Goal: Complete application form: Complete application form

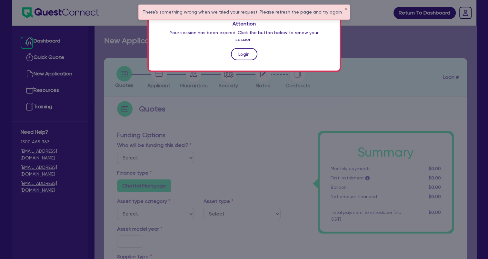
click at [240, 48] on link "Login" at bounding box center [244, 54] width 26 height 12
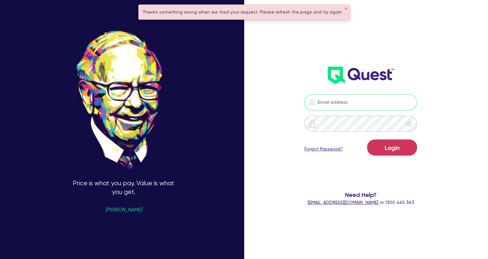
type input "[EMAIL_ADDRESS][DOMAIN_NAME]"
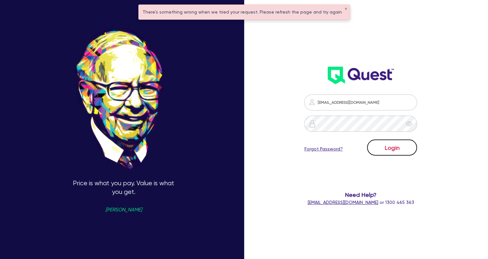
click at [405, 151] on button "Login" at bounding box center [392, 148] width 50 height 16
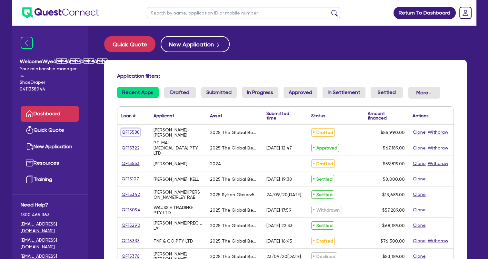
click at [133, 131] on link "QF15588" at bounding box center [130, 132] width 19 height 7
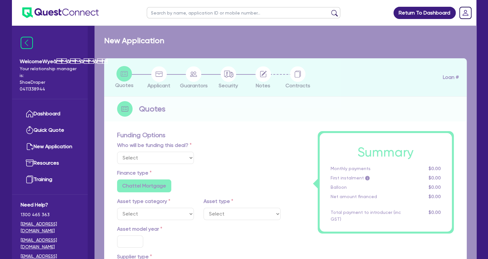
select select "Quest Finance - Own Book"
select select "TERTIARY_ASSETS"
type input "2025"
radio input "true"
type input "56,990"
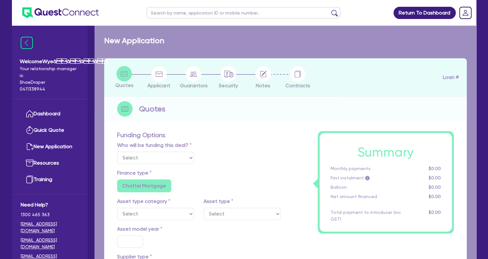
type input "1,000"
type input "4"
type input "2,239.6"
type input "17.95"
select select "BEAUTY_EQUIPMENT"
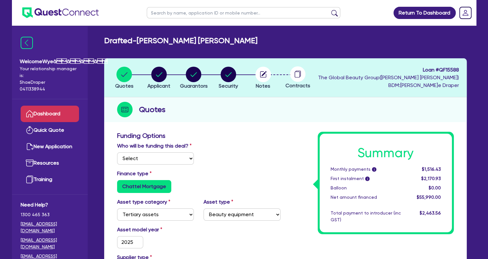
click at [55, 114] on link "Dashboard" at bounding box center [50, 114] width 58 height 16
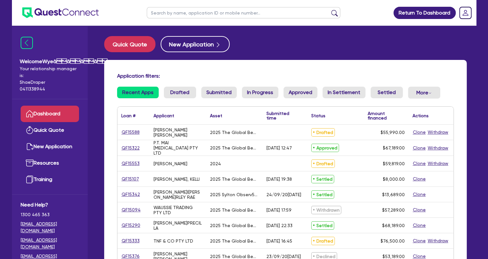
scroll to position [32, 0]
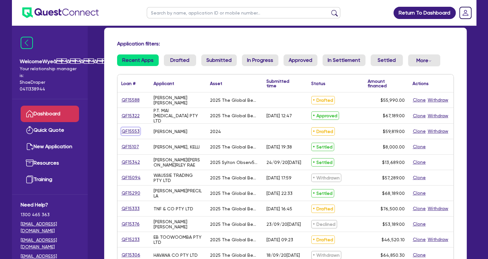
click at [137, 132] on link "QF15553" at bounding box center [130, 131] width 19 height 7
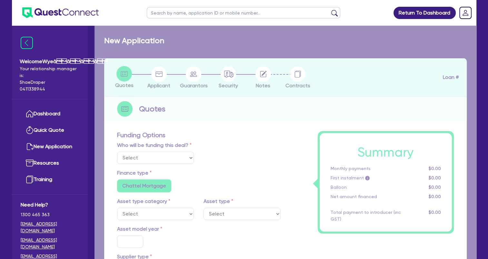
select select "Quest Finance - Own Book"
select select "TERTIARY_ASSETS"
type input "2024"
radio input "true"
type input "60,819"
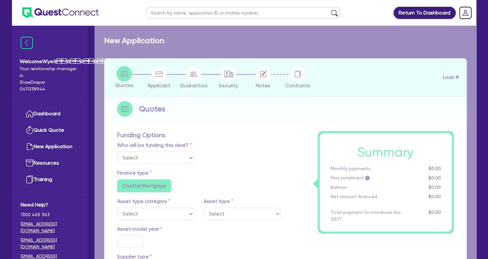
type input "1,000"
type input "4"
type input "2,392.76"
type input "17.95"
select select "BEAUTY_EQUIPMENT"
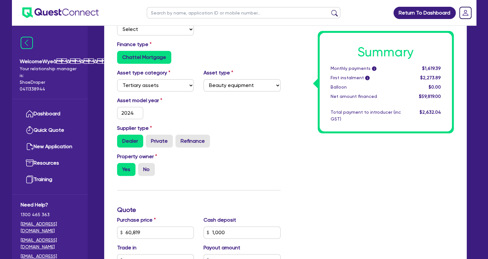
scroll to position [226, 0]
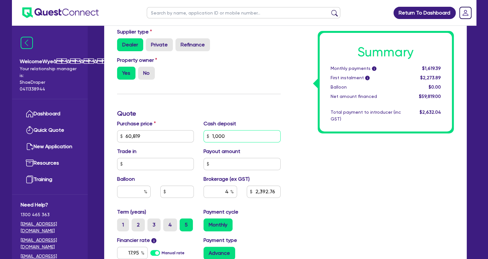
drag, startPoint x: 234, startPoint y: 134, endPoint x: 192, endPoint y: 134, distance: 41.6
click at [192, 134] on div "Purchase price 60,819 Cash deposit 1,000 Trade in Payout amount Balloon Brokera…" at bounding box center [198, 164] width 173 height 88
paste input "2,163.8"
type input "60,819"
type input "12,163.8"
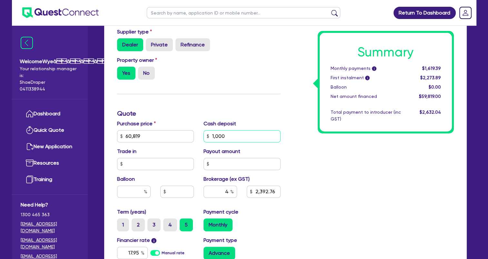
type input "2,392.76"
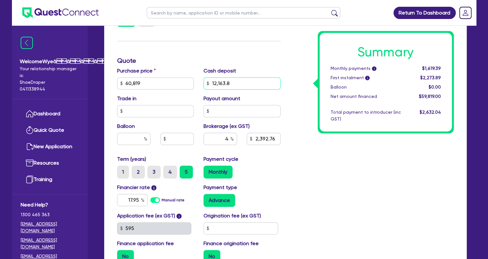
scroll to position [290, 0]
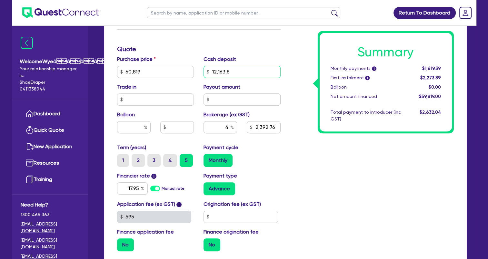
type input "12,163.8"
type input "60,819"
type input "2,392.76"
click at [310, 198] on div "Summary Monthly payments i Calculating... First instalment i Calculating... Bal…" at bounding box center [371, 49] width 173 height 415
type input "60,819"
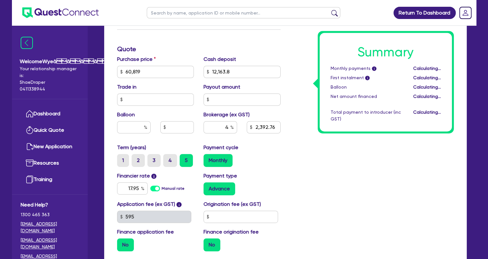
type input "1,946.21"
click at [229, 128] on input "4" at bounding box center [220, 127] width 34 height 12
type input "60,819"
type input "1,946.21"
type input "60,819"
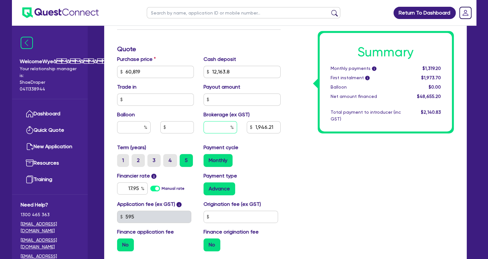
type input "5"
type input "1,946.21"
type input "5"
type input "60,819"
type input "1,946.21"
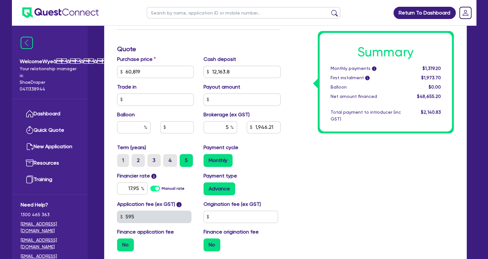
click at [278, 154] on div "Payment cycle Monthly" at bounding box center [242, 155] width 87 height 23
type input "60,819"
type input "2,432.76"
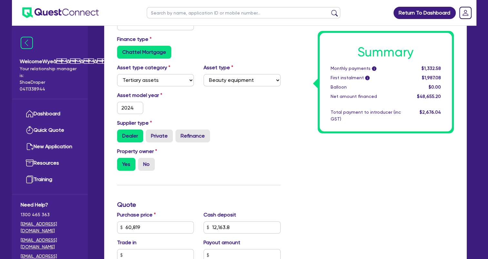
scroll to position [134, 0]
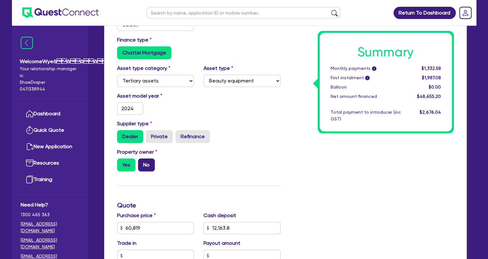
click at [148, 160] on label "No" at bounding box center [146, 165] width 17 height 13
click at [142, 160] on input "No" at bounding box center [140, 161] width 4 height 4
radio input "true"
type input "60,819"
type input "2,432.76"
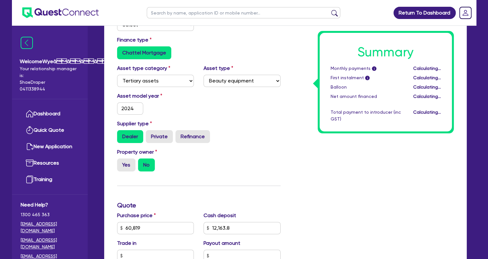
type input "60,819"
type input "2,432.76"
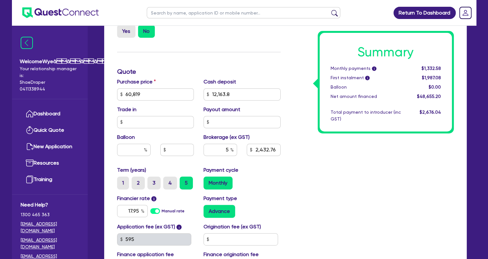
scroll to position [327, 0]
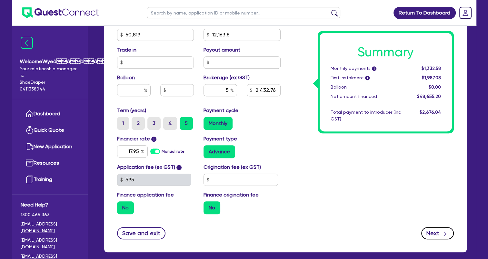
click at [431, 236] on button "Next" at bounding box center [437, 233] width 33 height 12
type input "60,819"
type input "2,432.76"
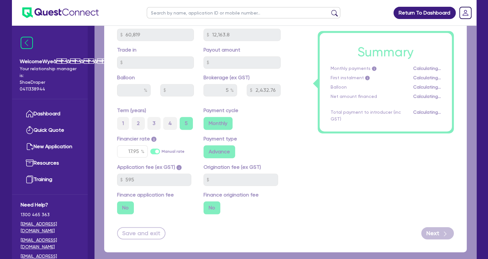
select select "SOLE_TRADER"
select select "HEALTH_BEAUTY"
select select "HAIR_BEAUTY_SALONS"
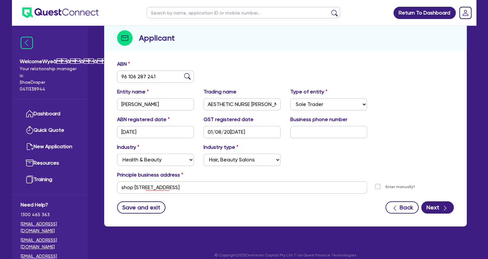
scroll to position [78, 0]
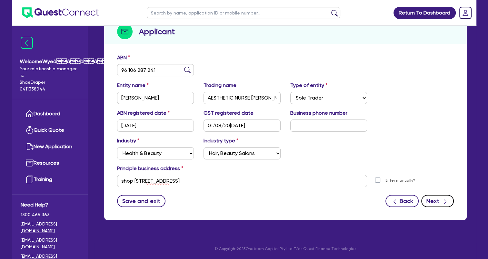
click at [441, 200] on div "button" at bounding box center [444, 201] width 7 height 8
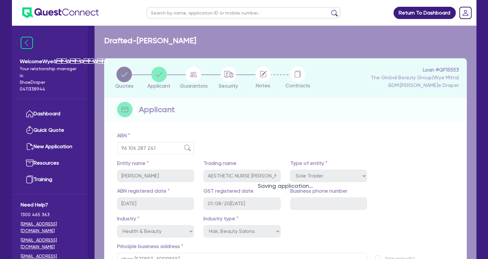
select select "MS"
select select "QLD"
select select "DE_FACTO"
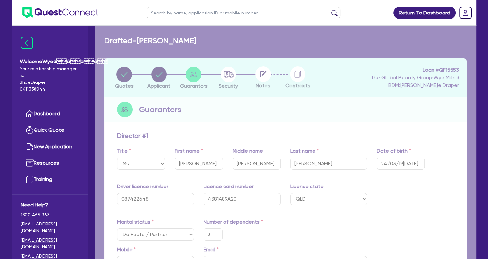
type input "3"
type input "0434 243 979"
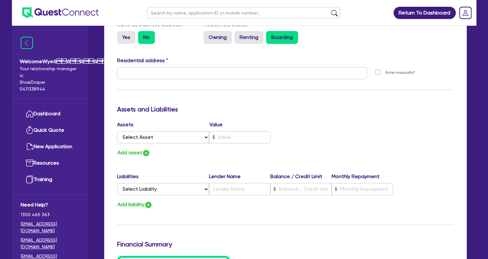
scroll to position [258, 0]
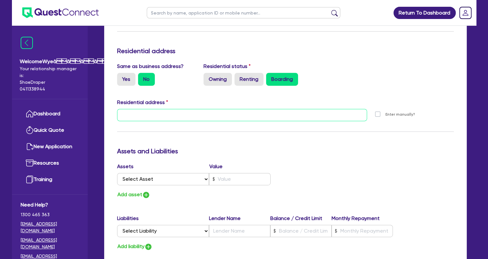
click at [179, 117] on input "text" at bounding box center [242, 115] width 250 height 12
paste input "66 Southgateway Langwarrin VIC 3910, Australia"
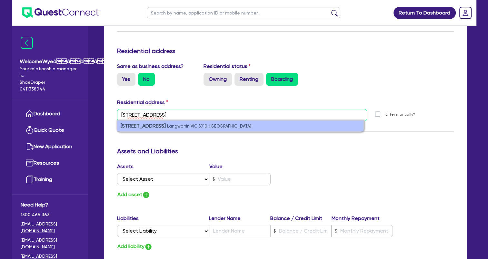
type input "66 Southgateway Langwarrin VIC 3910, Australia"
click at [159, 127] on strong "66 Southgateway" at bounding box center [143, 126] width 45 height 6
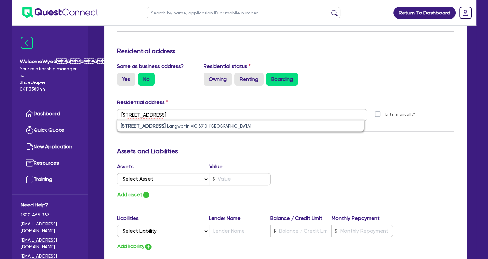
type input "3"
type input "0434 243 979"
type input "66 Southgateway Langwarrin VIC 3910"
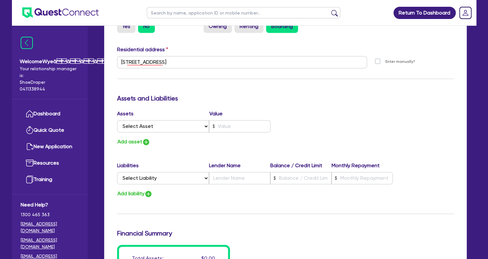
scroll to position [290, 0]
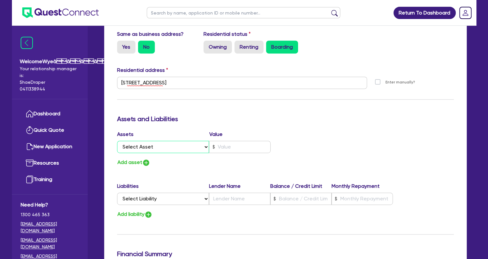
click at [163, 144] on select "Select Asset Cash Property Investment property Vehicle Truck Trailer Equipment …" at bounding box center [163, 147] width 92 height 12
select select "CASH"
click at [117, 141] on select "Select Asset Cash Property Investment property Vehicle Truck Trailer Equipment …" at bounding box center [163, 147] width 92 height 12
type input "3"
type input "0434 243 979"
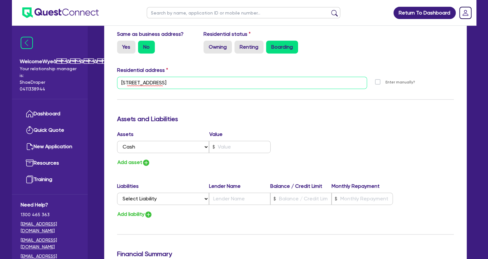
drag, startPoint x: 237, startPoint y: 85, endPoint x: 39, endPoint y: 72, distance: 197.7
click at [39, 72] on div "Welcome Wyeââââ Your relationship manager is: Shae Draper 0411338944 Da…" at bounding box center [244, 84] width 464 height 748
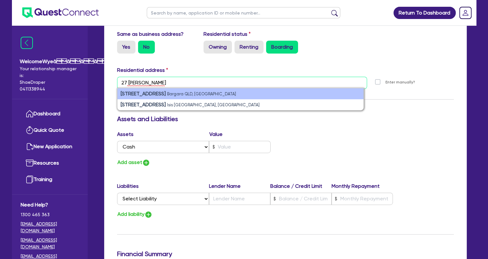
type input "27 Trevors R"
click at [135, 97] on li "27 Trevors Road Bargara QLD, Australia" at bounding box center [240, 93] width 246 height 11
type input "3"
type input "0434 243 979"
type input "[STREET_ADDRESS][PERSON_NAME]"
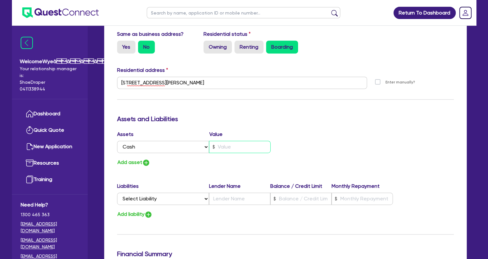
click at [223, 147] on input "text" at bounding box center [240, 147] width 62 height 12
type input "3"
type input "0434 243 979"
type input "2"
type input "3"
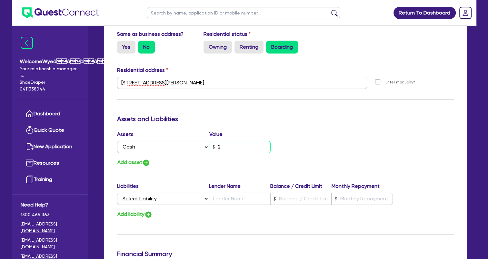
type input "0434 243 979"
type input "23"
type input "3"
type input "0434 243 979"
type input "230"
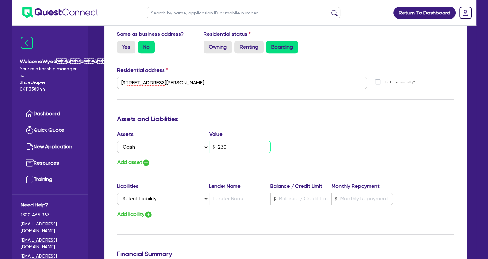
type input "3"
type input "0434 243 979"
type input "2,300"
type input "3"
type input "0434 243 979"
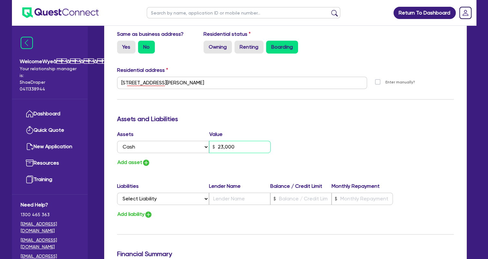
type input "23,000"
click at [146, 164] on img "button" at bounding box center [146, 163] width 8 height 8
type input "3"
type input "0434 243 979"
type input "23,000"
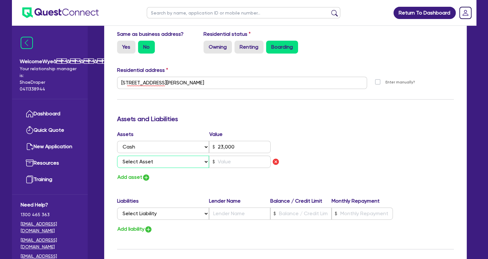
click at [149, 163] on select "Select Asset Cash Property Investment property Vehicle Truck Trailer Equipment …" at bounding box center [163, 162] width 92 height 12
select select "OTHER"
click at [117, 156] on select "Select Asset Cash Property Investment property Vehicle Truck Trailer Equipment …" at bounding box center [163, 162] width 92 height 12
type input "3"
type input "0434 243 979"
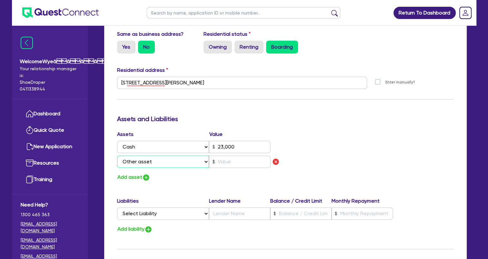
type input "23,000"
click at [241, 162] on input "text" at bounding box center [240, 162] width 62 height 12
type input "3"
type input "0434 243 979"
type input "23,000"
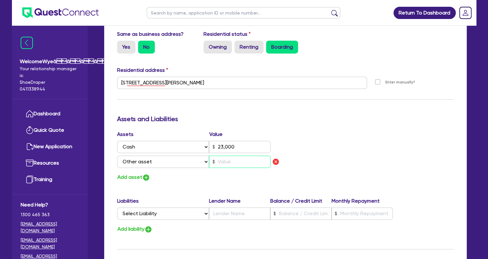
type input "1"
type input "3"
type input "0434 243 979"
type input "23,000"
type input "15"
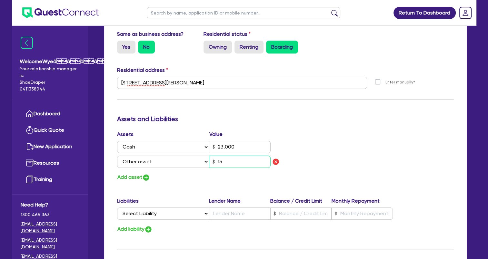
type input "3"
type input "0434 243 979"
type input "23,000"
type input "150"
type input "3"
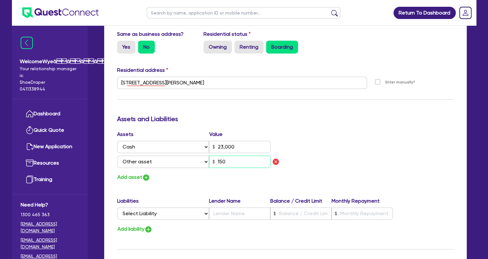
type input "0434 243 979"
type input "23,000"
type input "1,500"
type input "3"
type input "0434 243 979"
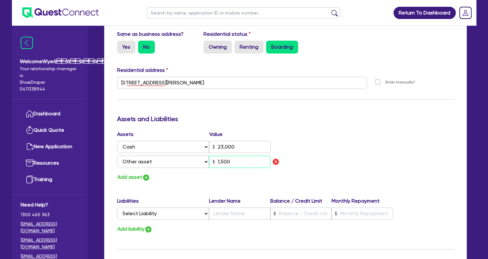
type input "23,000"
type input "15,000"
type input "3"
type input "0434 243 979"
type input "23,000"
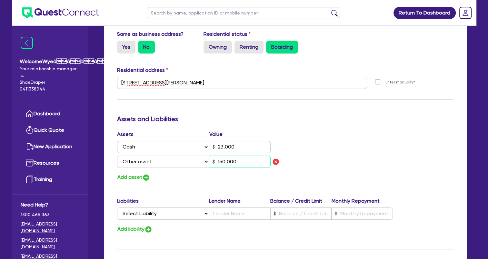
type input "150,000"
click at [135, 178] on button "Add asset" at bounding box center [133, 177] width 33 height 9
type input "3"
type input "0434 243 979"
type input "23,000"
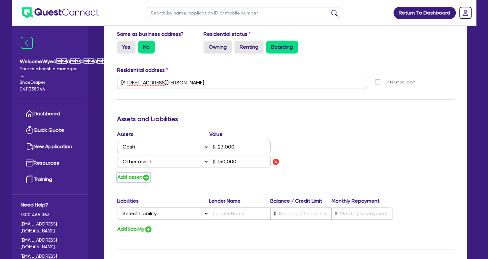
type input "150,000"
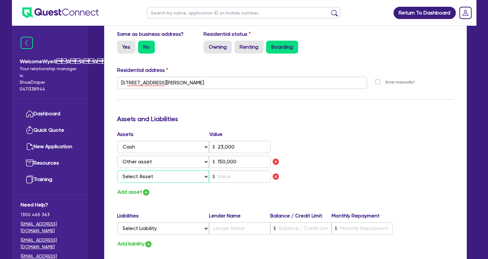
click at [147, 176] on select "Select Asset Cash Property Investment property Vehicle Truck Trailer Equipment …" at bounding box center [163, 177] width 92 height 12
select select "HOUSEHOLD_PERSONAL"
click at [117, 171] on select "Select Asset Cash Property Investment property Vehicle Truck Trailer Equipment …" at bounding box center [163, 177] width 92 height 12
type input "3"
type input "0434 243 979"
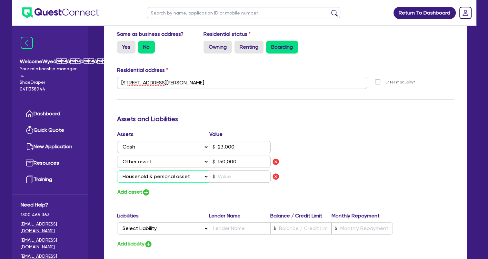
type input "23,000"
type input "150,000"
click at [224, 177] on input "text" at bounding box center [240, 177] width 62 height 12
type input "3"
type input "0434 243 979"
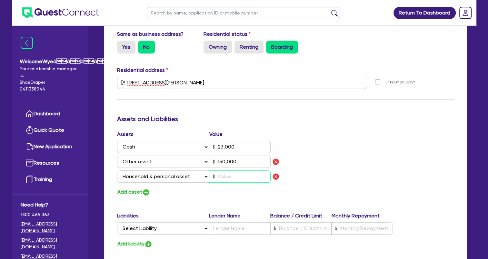
type input "23,000"
type input "150,000"
type input "4"
type input "3"
type input "0434 243 979"
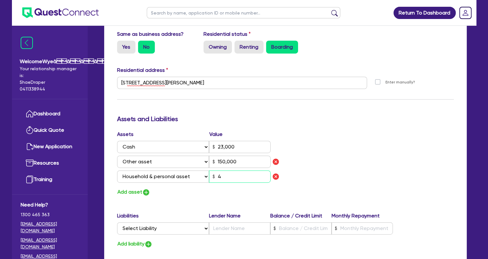
type input "23,000"
type input "150,000"
type input "40"
type input "3"
type input "0434 243 979"
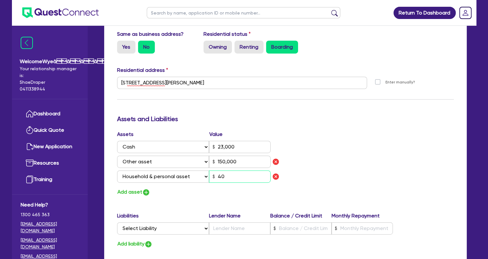
type input "23,000"
type input "150,000"
type input "400"
type input "3"
type input "0434 243 979"
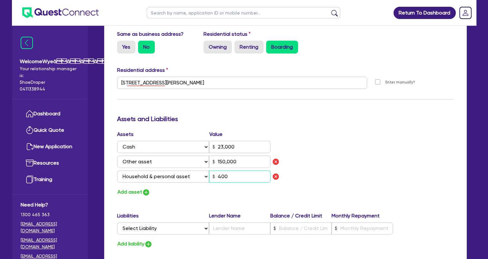
type input "23,000"
type input "150,000"
type input "4,000"
type input "3"
type input "0434 243 979"
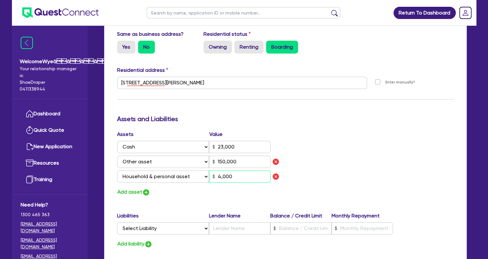
type input "23,000"
type input "150,000"
type input "40,000"
click at [127, 193] on button "Add asset" at bounding box center [133, 192] width 33 height 9
type input "3"
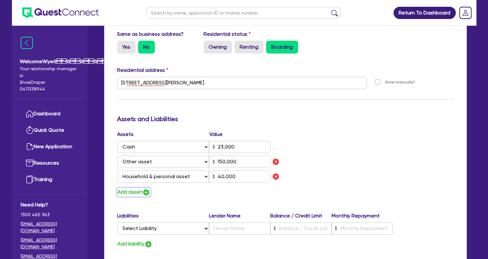
type input "0434 243 979"
type input "23,000"
type input "150,000"
type input "40,000"
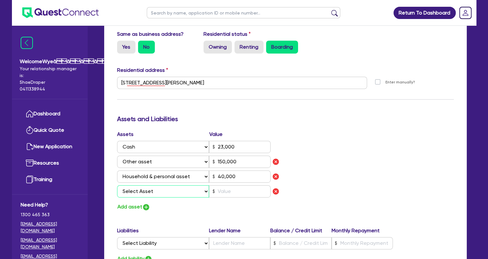
click at [136, 195] on select "Select Asset Cash Property Investment property Vehicle Truck Trailer Equipment …" at bounding box center [163, 191] width 92 height 12
select select "OTHER"
click at [117, 185] on select "Select Asset Cash Property Investment property Vehicle Truck Trailer Equipment …" at bounding box center [163, 191] width 92 height 12
type input "3"
type input "0434 243 979"
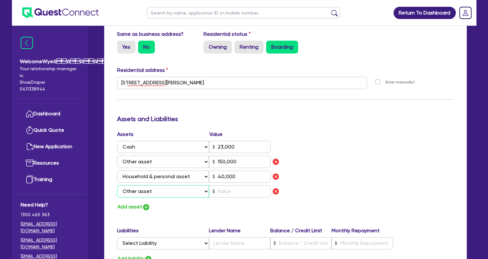
type input "23,000"
type input "150,000"
type input "40,000"
click at [227, 190] on input "text" at bounding box center [240, 191] width 62 height 12
type input "3"
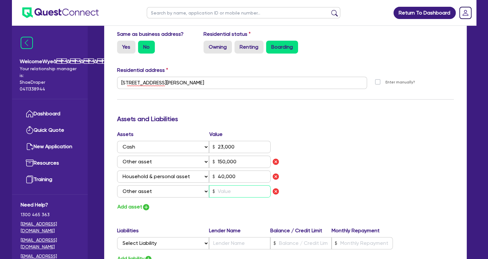
type input "0434 243 979"
type input "23,000"
type input "150,000"
type input "40,000"
type input "2"
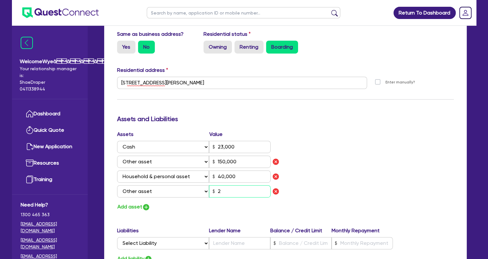
type input "3"
type input "0434 243 979"
type input "23,000"
type input "150,000"
type input "40,000"
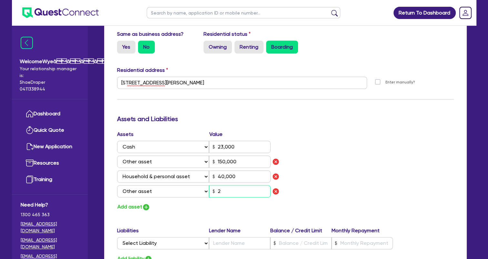
type input "20"
type input "3"
type input "0434 243 979"
type input "23,000"
type input "150,000"
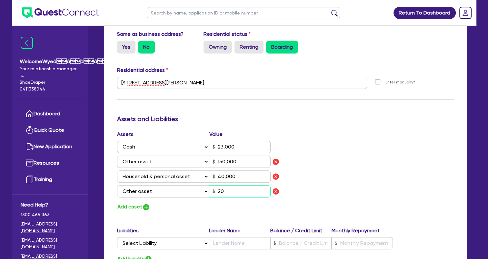
type input "40,000"
type input "200"
type input "3"
type input "0434 243 979"
type input "23,000"
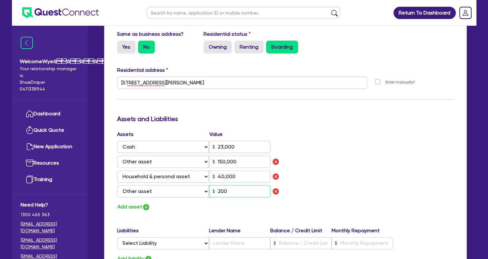
type input "150,000"
type input "40,000"
type input "2,000"
type input "3"
type input "0434 243 979"
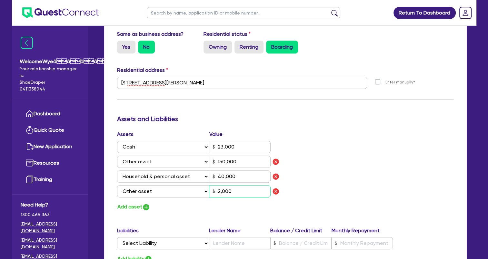
type input "23,000"
type input "150,000"
type input "40,000"
type input "20,000"
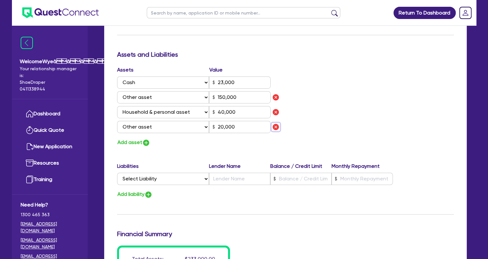
scroll to position [387, 0]
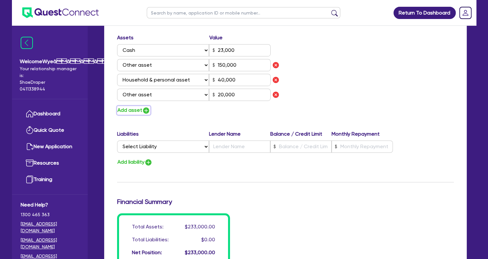
click at [136, 112] on button "Add asset" at bounding box center [133, 110] width 33 height 9
type input "3"
type input "0434 243 979"
type input "23,000"
type input "150,000"
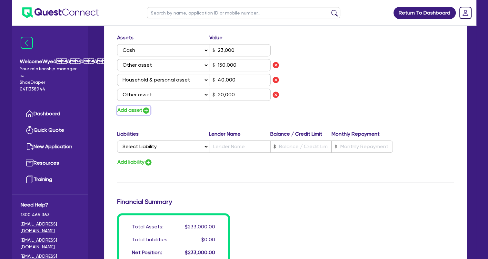
type input "40,000"
type input "20,000"
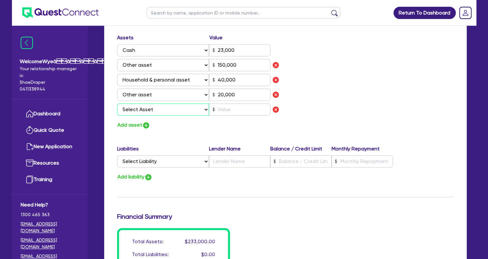
click at [179, 111] on select "Select Asset Cash Property Investment property Vehicle Truck Trailer Equipment …" at bounding box center [163, 109] width 92 height 12
select select "VEHICLE"
click at [117, 103] on select "Select Asset Cash Property Investment property Vehicle Truck Trailer Equipment …" at bounding box center [163, 109] width 92 height 12
type input "3"
type input "0434 243 979"
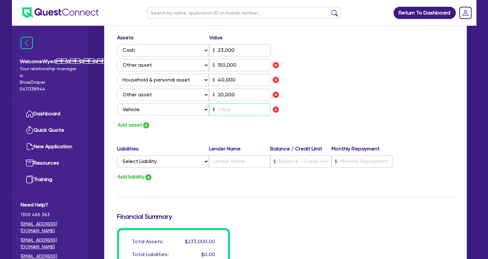
click at [228, 111] on input "text" at bounding box center [240, 109] width 62 height 12
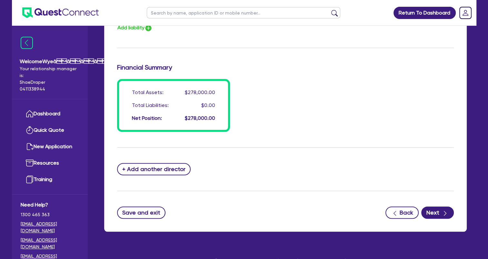
scroll to position [547, 0]
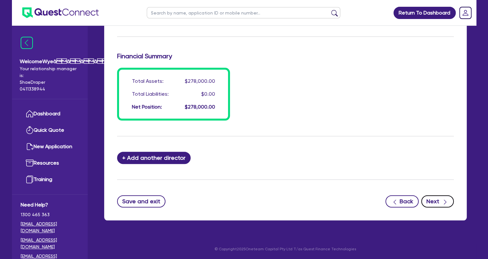
click at [436, 204] on button "Next" at bounding box center [437, 201] width 33 height 12
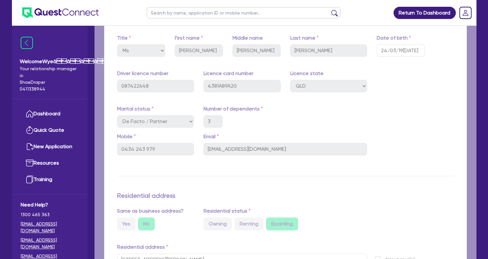
scroll to position [96, 0]
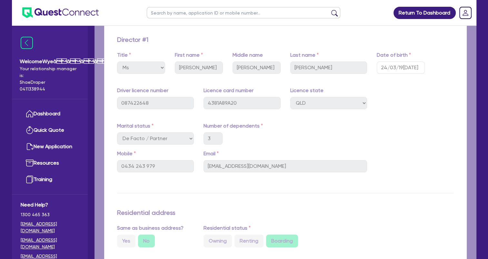
drag, startPoint x: 388, startPoint y: 113, endPoint x: 388, endPoint y: 116, distance: 3.9
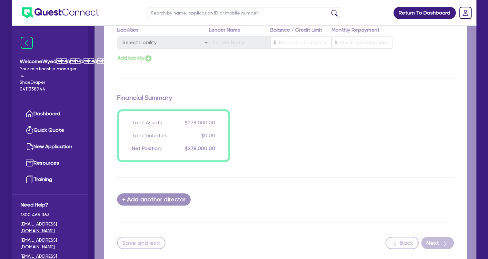
scroll to position [547, 0]
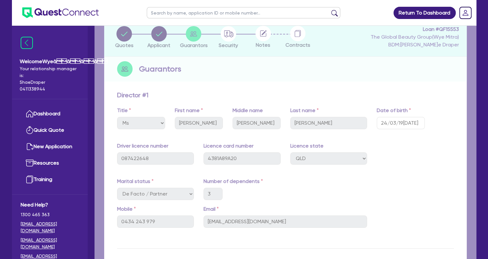
scroll to position [0, 0]
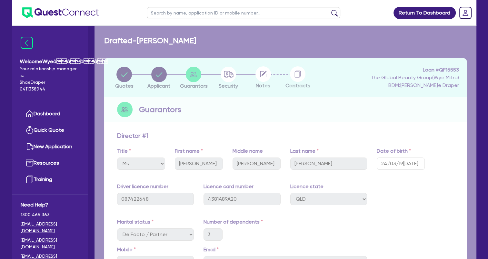
drag, startPoint x: 207, startPoint y: 71, endPoint x: 210, endPoint y: 74, distance: 4.6
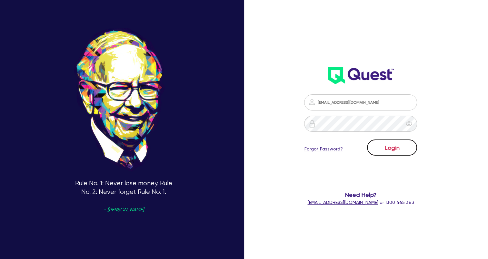
click at [397, 149] on button "Login" at bounding box center [392, 148] width 50 height 16
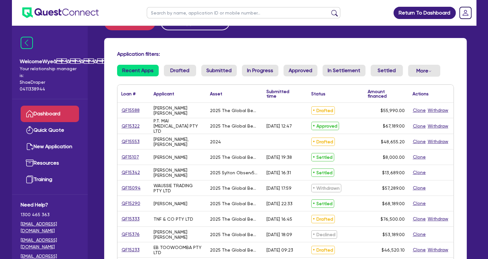
scroll to position [32, 0]
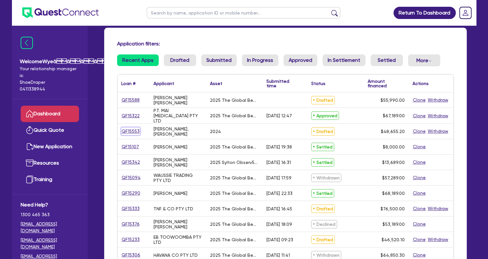
click at [130, 132] on link "QF15553" at bounding box center [130, 131] width 19 height 7
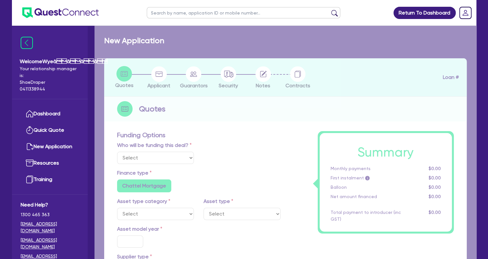
select select "Quest Finance - Own Book"
select select "TERTIARY_ASSETS"
type input "2024"
type input "60,819"
type input "12,163.8"
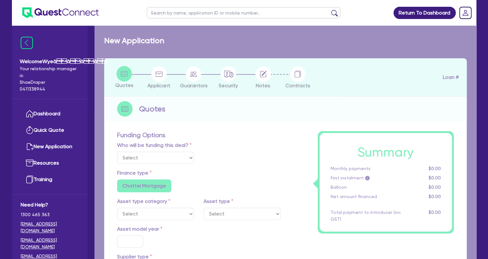
type input "5"
type input "2,432.76"
type input "17.95"
select select "BEAUTY_EQUIPMENT"
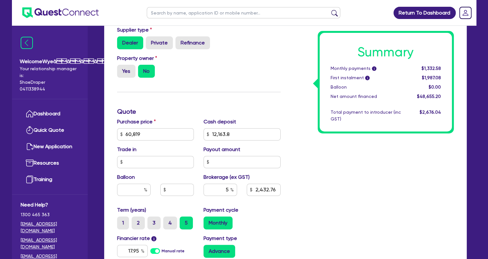
scroll to position [355, 0]
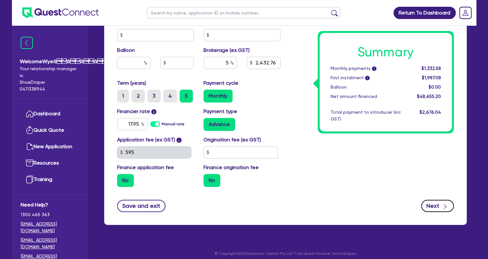
click at [431, 205] on button "Next" at bounding box center [437, 206] width 33 height 12
type input "60,819"
type input "12,163.8"
type input "2,432.76"
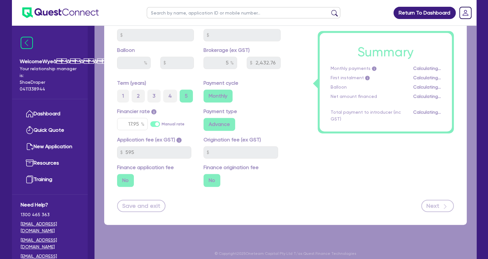
select select "SOLE_TRADER"
select select "HEALTH_BEAUTY"
select select "HAIR_BEAUTY_SALONS"
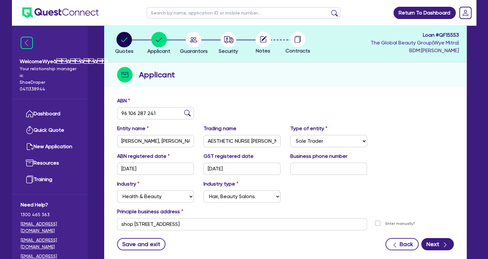
scroll to position [78, 0]
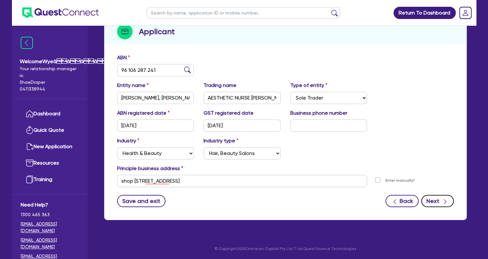
click at [448, 200] on button "Next" at bounding box center [437, 201] width 33 height 12
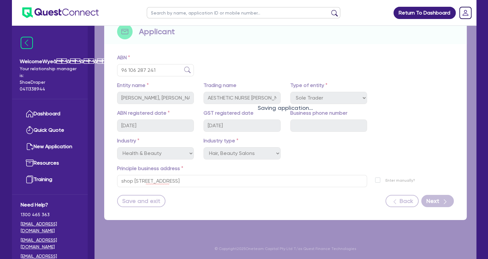
select select "MS"
select select "QLD"
select select "DE_FACTO"
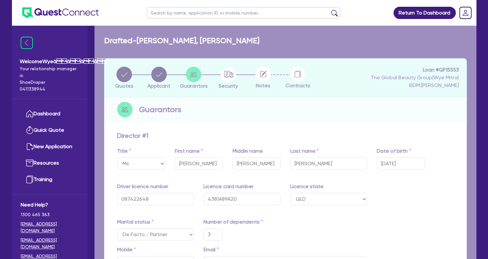
type input "3"
type input "0434 243 979"
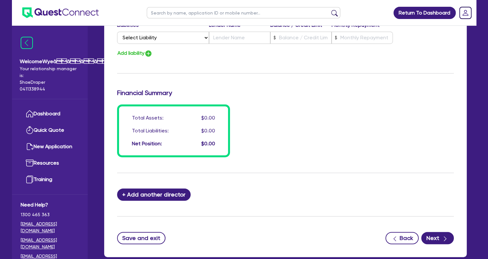
scroll to position [355, 0]
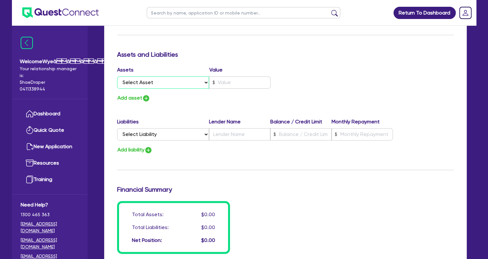
click at [165, 84] on select "Select Asset Cash Property Investment property Vehicle Truck Trailer Equipment …" at bounding box center [163, 82] width 92 height 12
select select "CASH"
click at [117, 76] on select "Select Asset Cash Property Investment property Vehicle Truck Trailer Equipment …" at bounding box center [163, 82] width 92 height 12
type input "3"
type input "0434 243 979"
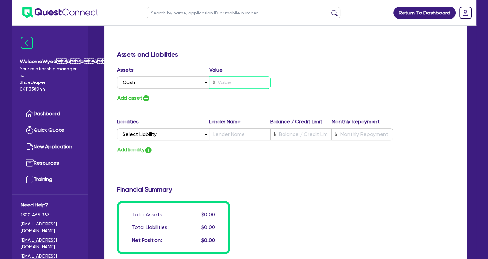
click at [226, 83] on input "text" at bounding box center [240, 82] width 62 height 12
type input "3"
type input "0434 243 979"
type input "2"
type input "3"
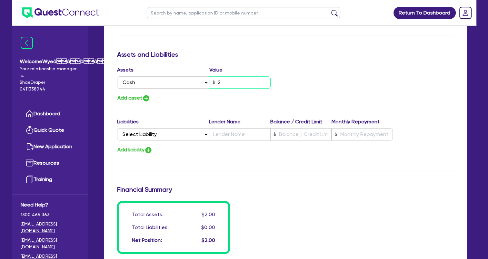
type input "0434 243 979"
type input "23"
type input "3"
type input "0434 243 979"
type input "230"
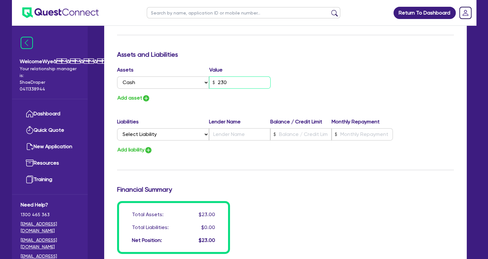
type input "3"
type input "0434 243 979"
type input "2,300"
type input "3"
type input "0434 243 979"
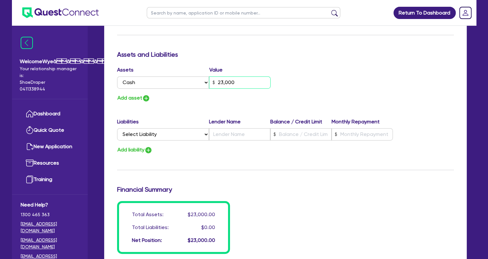
type input "23,000"
click at [147, 100] on img "button" at bounding box center [146, 98] width 8 height 8
type input "3"
type input "0434 243 979"
type input "23,000"
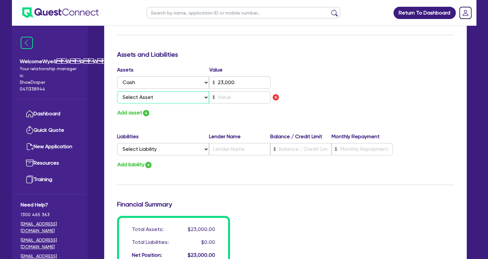
click at [151, 98] on select "Select Asset Cash Property Investment property Vehicle Truck Trailer Equipment …" at bounding box center [163, 97] width 92 height 12
select select "VEHICLE"
click at [117, 91] on select "Select Asset Cash Property Investment property Vehicle Truck Trailer Equipment …" at bounding box center [163, 97] width 92 height 12
type input "3"
type input "0434 243 979"
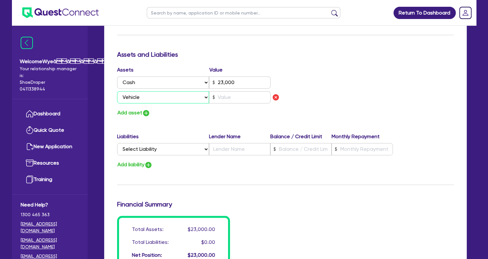
type input "23,000"
click at [232, 98] on input "text" at bounding box center [240, 97] width 62 height 12
click at [199, 100] on select "Select Asset Cash Property Investment property Vehicle Truck Trailer Equipment …" at bounding box center [163, 97] width 92 height 12
select select "OTHER"
click at [117, 91] on select "Select Asset Cash Property Investment property Vehicle Truck Trailer Equipment …" at bounding box center [163, 97] width 92 height 12
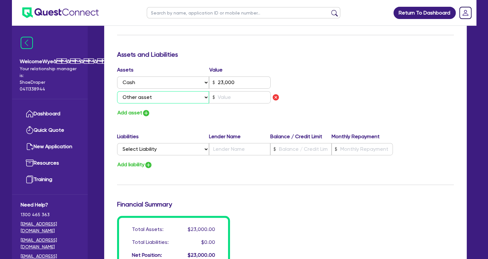
type input "3"
type input "0434 243 979"
type input "23,000"
click at [238, 97] on input "text" at bounding box center [240, 97] width 62 height 12
type input "3"
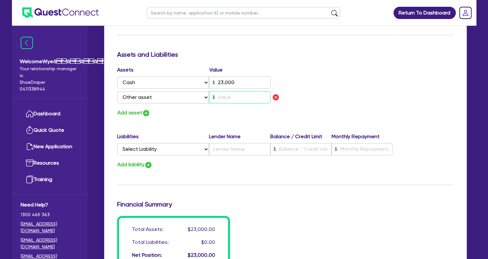
type input "0434 243 979"
type input "23,000"
type input "1"
type input "3"
type input "0434 243 979"
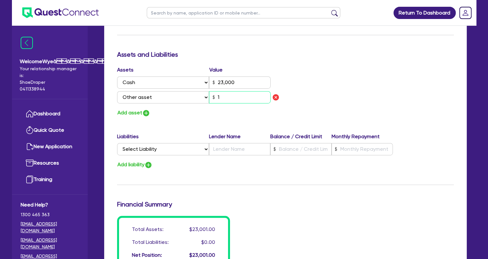
type input "23,000"
type input "15"
type input "3"
type input "0434 243 979"
type input "23,000"
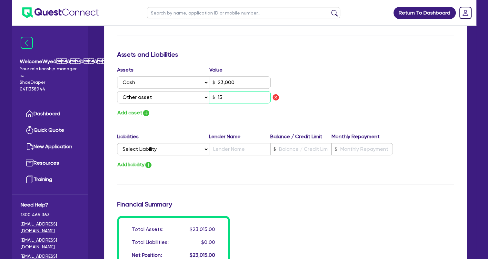
type input "150"
type input "3"
type input "0434 243 979"
type input "23,000"
type input "1,500"
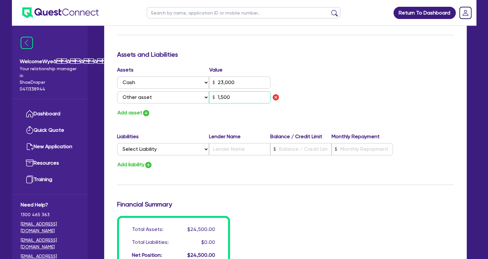
type input "3"
type input "0434 243 979"
type input "23,000"
type input "15,000"
type input "3"
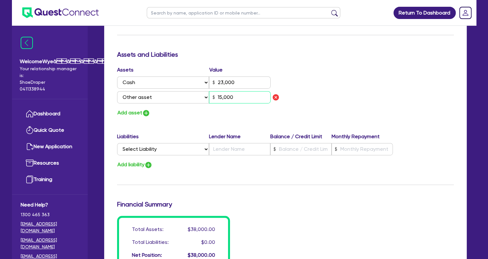
type input "0434 243 979"
type input "23,000"
type input "150,000"
click at [222, 119] on div "Update residential status for Director #1 Boarding is only acceptable when the …" at bounding box center [285, 23] width 337 height 492
click at [132, 114] on button "Add asset" at bounding box center [133, 113] width 33 height 9
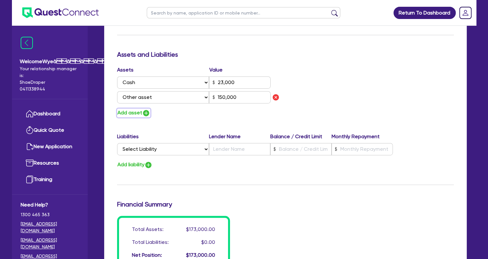
type input "3"
type input "0434 243 979"
type input "23,000"
type input "150,000"
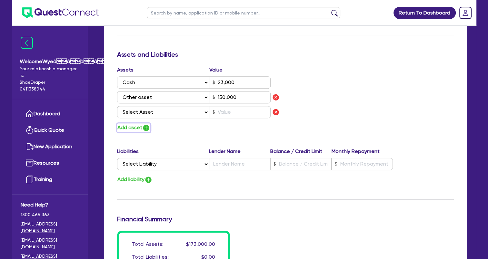
click at [138, 130] on button "Add asset" at bounding box center [133, 127] width 33 height 9
type input "3"
type input "0434 243 979"
type input "23,000"
type input "150,000"
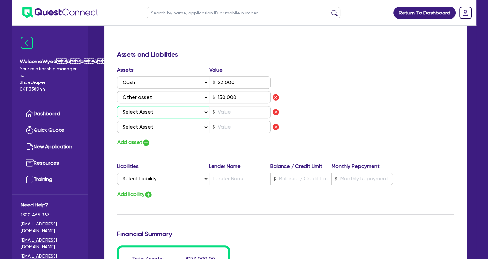
drag, startPoint x: 201, startPoint y: 112, endPoint x: 199, endPoint y: 115, distance: 3.7
click at [201, 112] on select "Select Asset Cash Property Investment property Vehicle Truck Trailer Equipment …" at bounding box center [163, 112] width 92 height 12
select select "HOUSEHOLD_PERSONAL"
click at [117, 106] on select "Select Asset Cash Property Investment property Vehicle Truck Trailer Equipment …" at bounding box center [163, 112] width 92 height 12
type input "3"
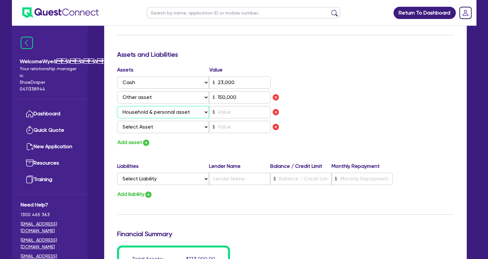
type input "0434 243 979"
type input "23,000"
type input "150,000"
click at [230, 108] on input "text" at bounding box center [240, 112] width 62 height 12
type input "3"
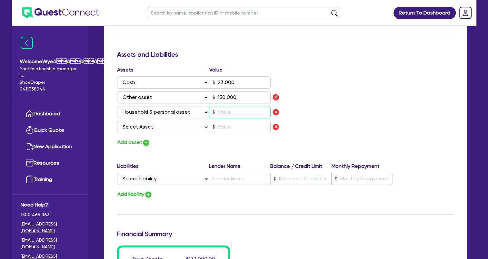
type input "0434 243 979"
type input "23,000"
type input "150,000"
type input "4"
type input "3"
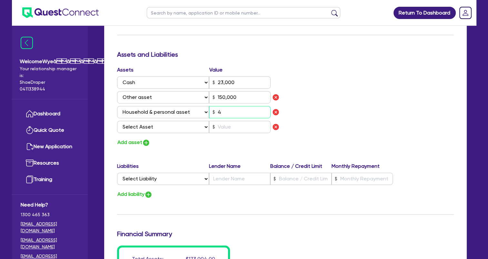
type input "0434 243 979"
type input "23,000"
type input "150,000"
type input "40"
type input "3"
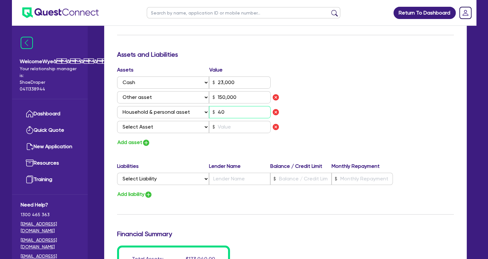
type input "0434 243 979"
type input "23,000"
type input "150,000"
type input "400"
type input "3"
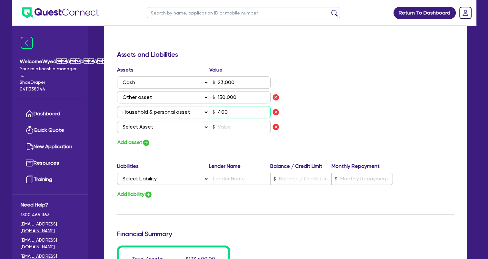
type input "0434 243 979"
type input "23,000"
type input "150,000"
type input "4,000"
type input "3"
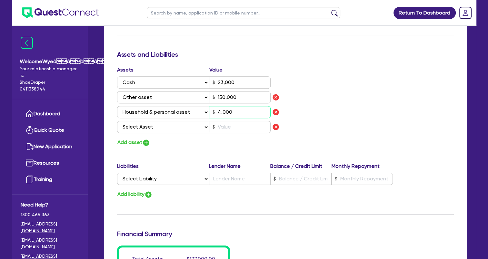
type input "0434 243 979"
type input "23,000"
type input "150,000"
type input "40,000"
click at [223, 126] on input "text" at bounding box center [240, 127] width 62 height 12
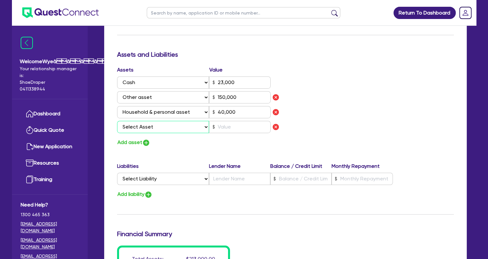
click at [201, 129] on select "Select Asset Cash Property Investment property Vehicle Truck Trailer Equipment …" at bounding box center [163, 127] width 92 height 12
select select "OTHER"
click at [117, 121] on select "Select Asset Cash Property Investment property Vehicle Truck Trailer Equipment …" at bounding box center [163, 127] width 92 height 12
type input "3"
type input "0434 243 979"
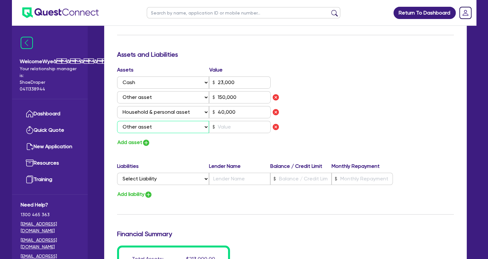
type input "23,000"
type input "150,000"
type input "40,000"
click at [233, 126] on input "text" at bounding box center [240, 127] width 62 height 12
type input "3"
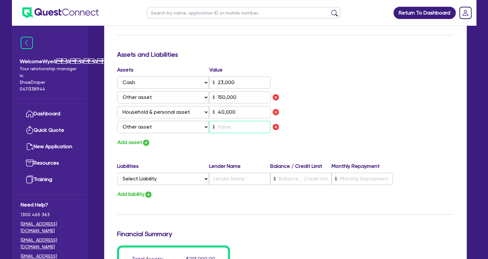
type input "0434 243 979"
type input "23,000"
type input "150,000"
type input "40,000"
type input "2"
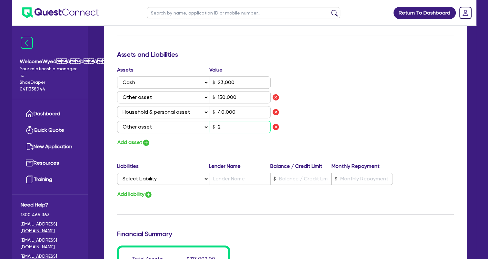
type input "3"
type input "0434 243 979"
type input "23,000"
type input "150,000"
type input "40,000"
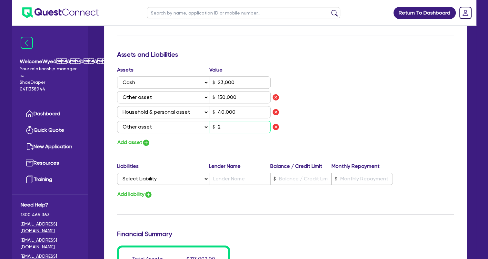
type input "20"
type input "3"
type input "0434 243 979"
type input "23,000"
type input "150,000"
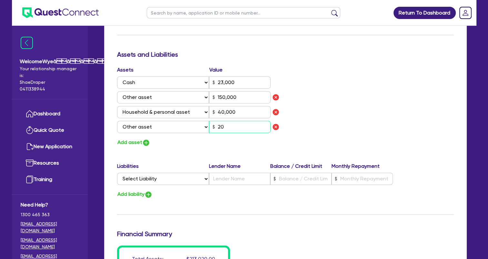
type input "40,000"
type input "200"
type input "3"
type input "0434 243 979"
type input "23,000"
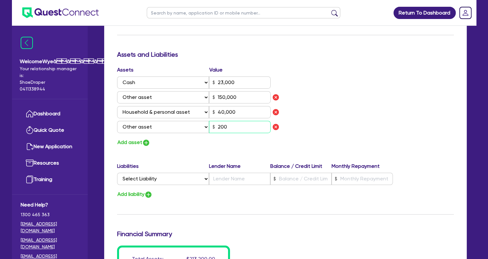
type input "150,000"
type input "40,000"
type input "2,000"
type input "3"
type input "0434 243 979"
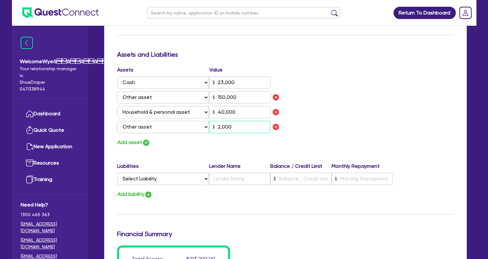
type input "23,000"
type input "150,000"
type input "40,000"
type input "20,000"
click at [138, 141] on button "Add asset" at bounding box center [133, 142] width 33 height 9
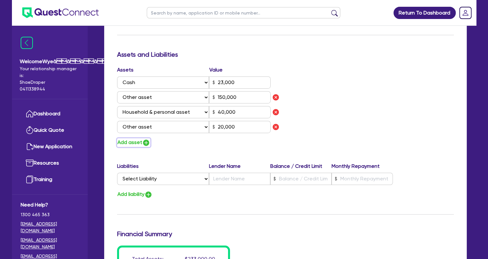
type input "3"
type input "0434 243 979"
type input "23,000"
type input "150,000"
type input "40,000"
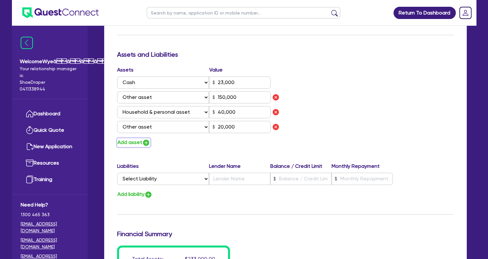
type input "20,000"
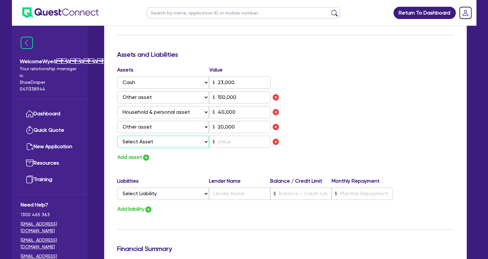
click at [142, 143] on select "Select Asset Cash Property Investment property Vehicle Truck Trailer Equipment …" at bounding box center [163, 142] width 92 height 12
select select "VEHICLE"
click at [117, 136] on select "Select Asset Cash Property Investment property Vehicle Truck Trailer Equipment …" at bounding box center [163, 142] width 92 height 12
type input "3"
type input "0434 243 979"
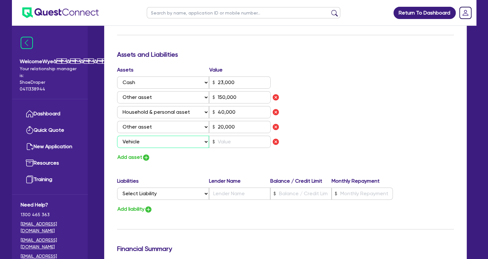
type input "23,000"
type input "150,000"
type input "40,000"
type input "20,000"
click at [230, 140] on input "text" at bounding box center [240, 142] width 62 height 12
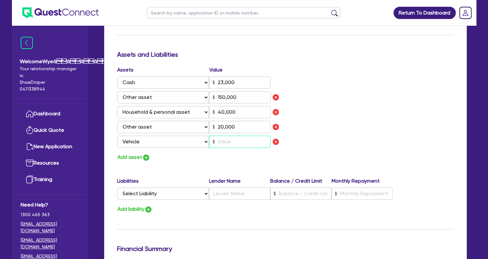
type input "3"
type input "0434 243 979"
type input "23,000"
type input "150,000"
type input "40,000"
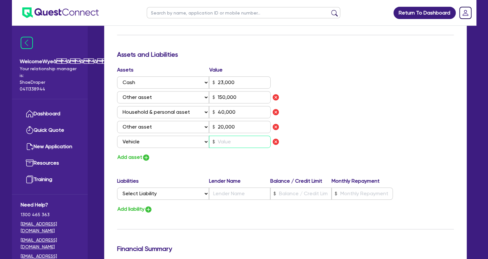
type input "20,000"
type input "4"
type input "3"
type input "0434 243 979"
type input "23,000"
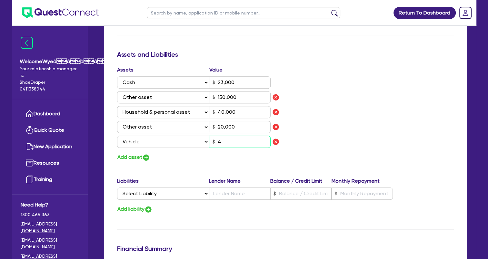
type input "150,000"
type input "40,000"
type input "20,000"
type input "45"
type input "3"
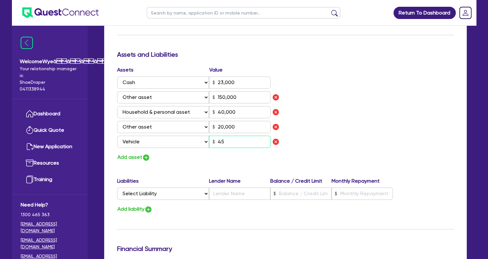
type input "0434 243 979"
type input "23,000"
type input "150,000"
type input "40,000"
type input "20,000"
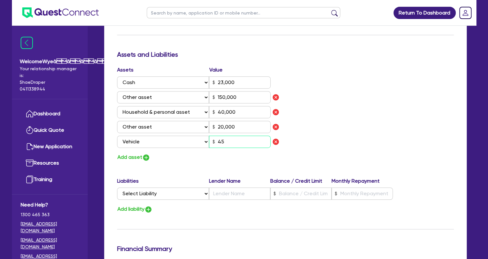
type input "450"
type input "3"
type input "0434 243 979"
type input "23,000"
type input "150,000"
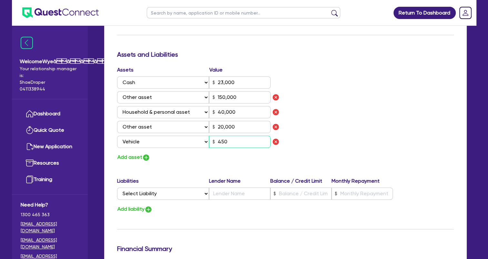
type input "40,000"
type input "20,000"
type input "4,500"
type input "3"
type input "0434 243 979"
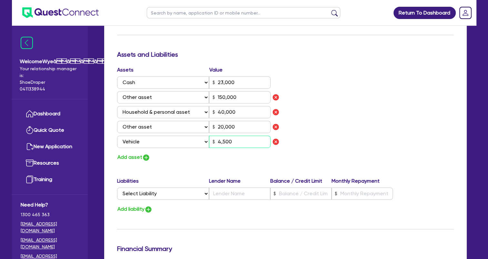
type input "23,000"
type input "150,000"
type input "40,000"
type input "20,000"
type input "45,000"
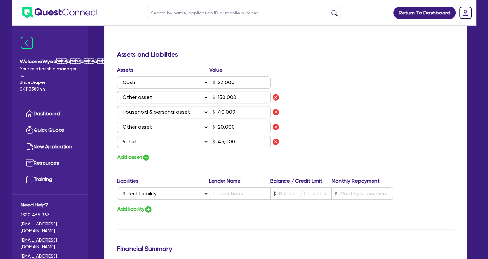
click at [214, 168] on div "Update residential status for Director #1 Boarding is only acceptable when the …" at bounding box center [285, 45] width 337 height 536
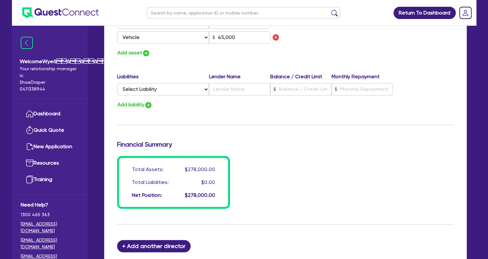
scroll to position [516, 0]
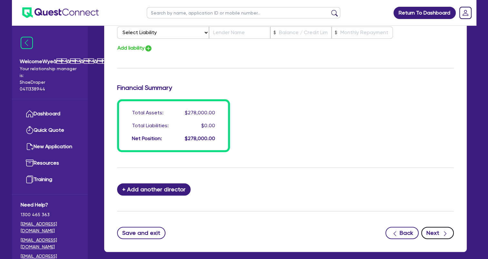
click at [431, 233] on button "Next" at bounding box center [437, 233] width 33 height 12
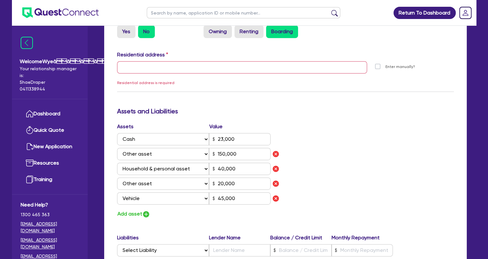
scroll to position [266, 0]
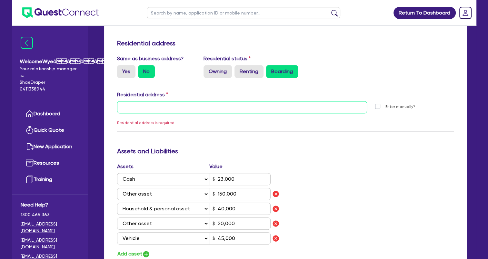
click at [181, 109] on input "text" at bounding box center [242, 107] width 250 height 12
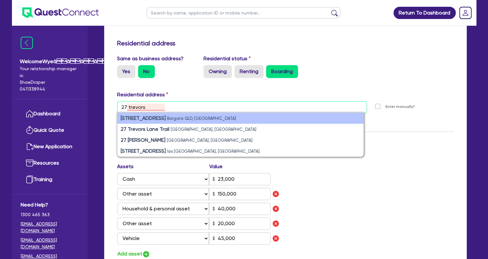
type input "27 trevors"
click at [187, 118] on small "Bargara QLD, [GEOGRAPHIC_DATA]" at bounding box center [201, 118] width 69 height 5
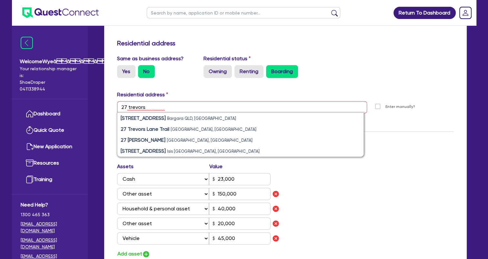
type input "3"
type input "0434 243 979"
type input "[STREET_ADDRESS][PERSON_NAME]"
type input "23,000"
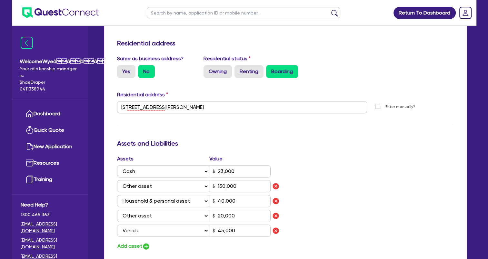
click at [355, 155] on div "Assets Value Select Asset Cash Property Investment property Vehicle Truck Trail…" at bounding box center [285, 203] width 346 height 96
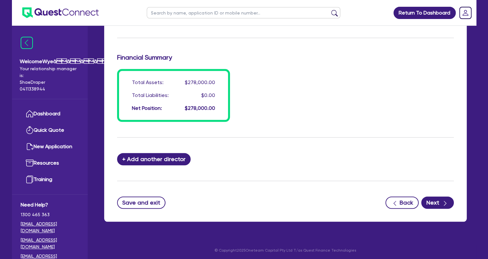
scroll to position [547, 0]
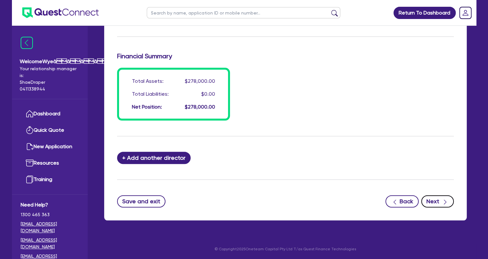
click at [427, 199] on button "Next" at bounding box center [437, 201] width 33 height 12
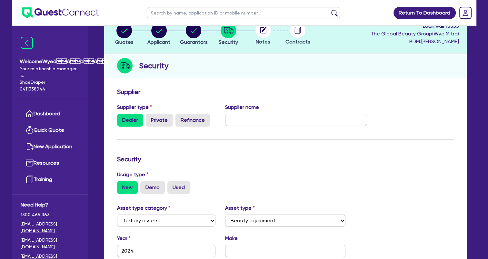
scroll to position [32, 0]
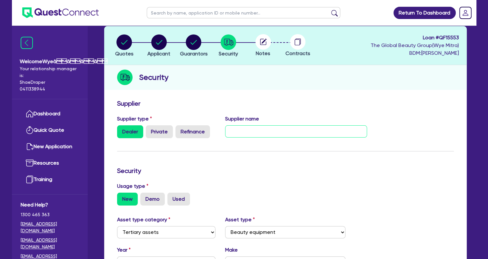
click at [242, 135] on input "text" at bounding box center [296, 131] width 142 height 12
drag, startPoint x: 265, startPoint y: 129, endPoint x: 214, endPoint y: 131, distance: 50.6
click at [214, 131] on div "Supplier type Dealer Private Refinance Supplier name T" at bounding box center [242, 129] width 260 height 28
paste input "he Global Beauty Group"
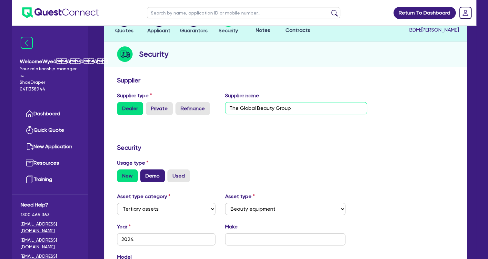
scroll to position [97, 0]
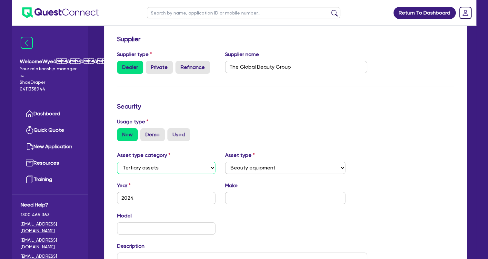
click at [166, 170] on select "Select Cars and light trucks Primary assets Secondary assets Tertiary assets" at bounding box center [166, 168] width 99 height 12
click at [178, 199] on input "2024" at bounding box center [166, 198] width 99 height 12
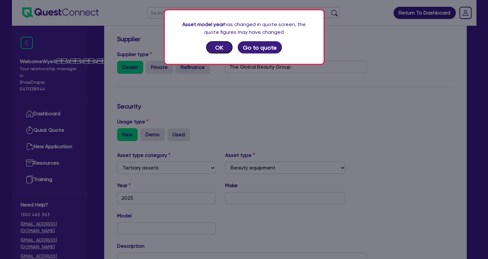
click at [222, 48] on button "OK" at bounding box center [219, 47] width 26 height 12
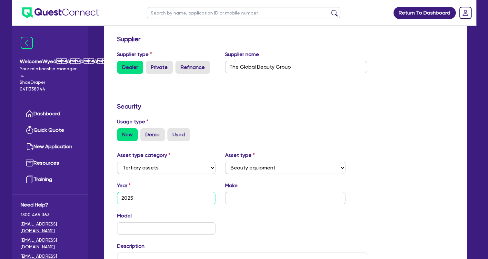
click at [141, 195] on input "2025" at bounding box center [166, 198] width 99 height 12
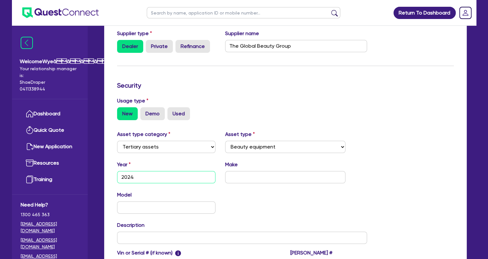
scroll to position [129, 0]
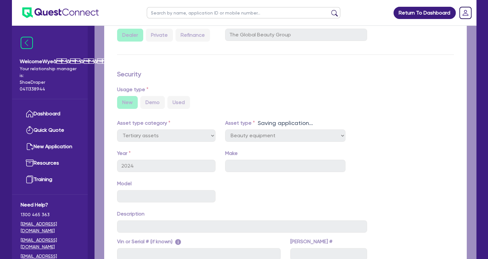
click at [239, 162] on div "Quotes Applicant [GEOGRAPHIC_DATA] Security Notes Contracts Loan # QF15553 The …" at bounding box center [285, 118] width 372 height 379
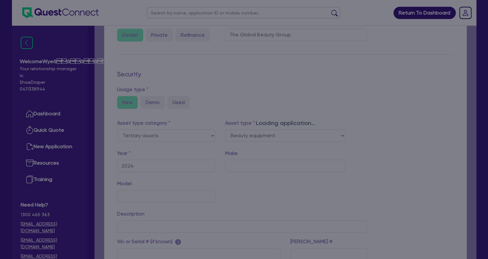
click at [242, 164] on div "Asset model year has changed in quote screen, the quote figures may have change…" at bounding box center [244, 129] width 488 height 259
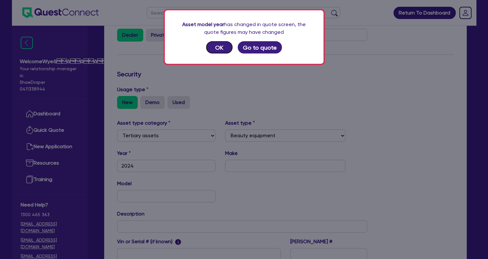
click at [227, 50] on button "OK" at bounding box center [219, 47] width 26 height 12
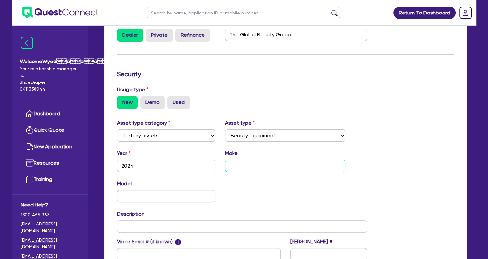
click at [235, 168] on input "text" at bounding box center [285, 166] width 120 height 12
paste input "SuperLUX PRO - S/N: C10E31I0905 MY:09/24"
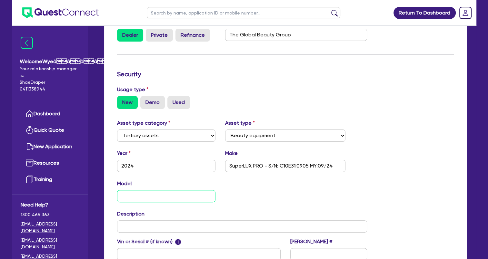
click at [143, 199] on input "text" at bounding box center [166, 196] width 99 height 12
paste input "SuperLUX PRO - S/N: C10E31I0905 MY:09/24"
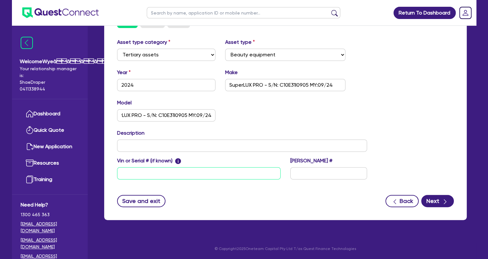
scroll to position [0, 0]
click at [154, 172] on input "text" at bounding box center [198, 173] width 163 height 12
paste input "SuperLUX PRO - S/N: C10E31I0905 MY:09/24"
drag, startPoint x: 160, startPoint y: 173, endPoint x: 104, endPoint y: 170, distance: 55.8
click at [105, 170] on div "Supplier Supplier type Dealer Private Refinance Supplier name The Global Beauty…" at bounding box center [285, 69] width 362 height 301
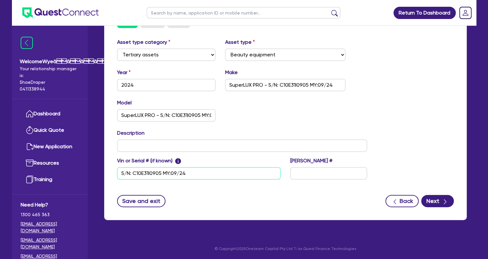
drag, startPoint x: 194, startPoint y: 174, endPoint x: 164, endPoint y: 173, distance: 30.0
click at [164, 173] on input "S/N: C10E31I0905 MY:09/24" at bounding box center [198, 173] width 163 height 12
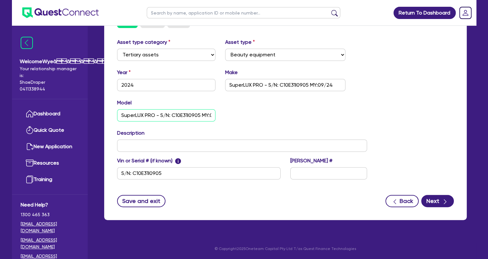
scroll to position [0, 14]
drag, startPoint x: 156, startPoint y: 115, endPoint x: 260, endPoint y: 119, distance: 103.9
click at [260, 119] on div "Model SuperLUX PRO - S/N: C10E31I0905 MY:09/24 KM" at bounding box center [242, 113] width 260 height 28
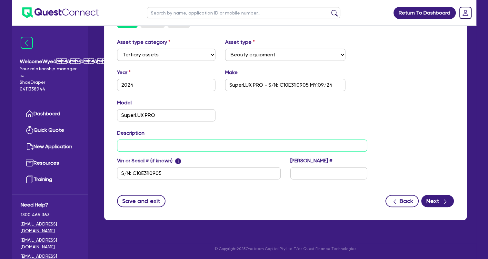
click at [146, 143] on input "text" at bounding box center [242, 146] width 250 height 12
paste input "Commercial IPL Beauty Device"
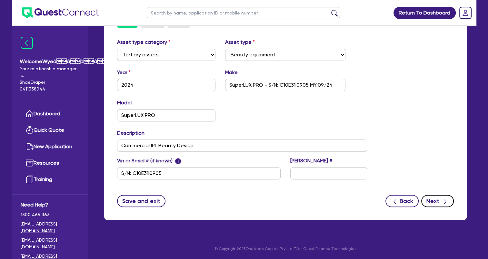
click at [436, 199] on button "Next" at bounding box center [437, 201] width 33 height 12
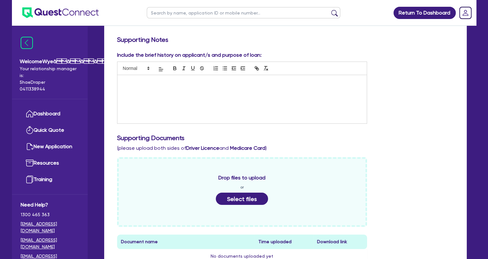
scroll to position [97, 0]
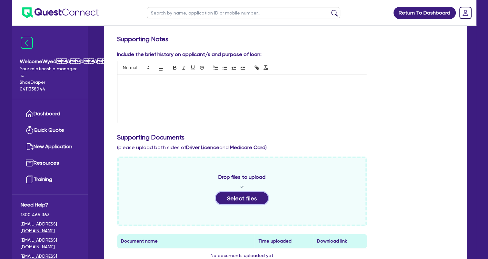
click at [246, 198] on button "Select files" at bounding box center [242, 198] width 52 height 12
click at [247, 196] on button "Select files" at bounding box center [242, 198] width 52 height 12
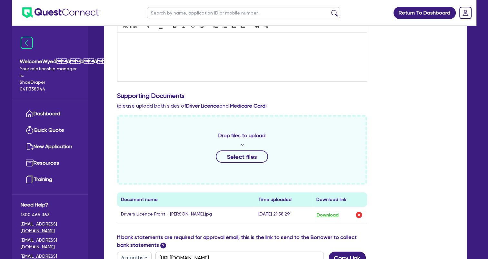
scroll to position [193, 0]
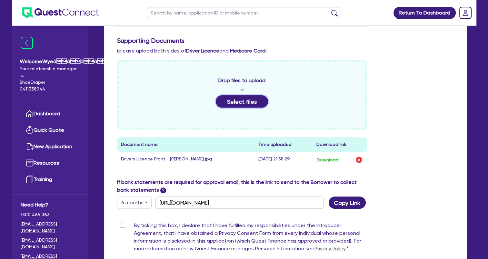
click at [241, 102] on button "Select files" at bounding box center [242, 101] width 52 height 12
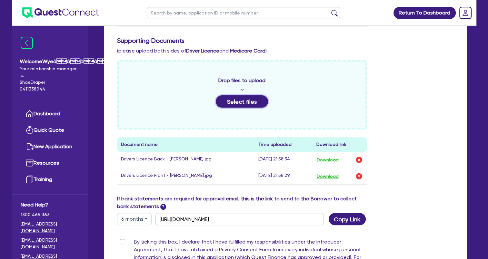
click at [249, 101] on button "Select files" at bounding box center [242, 101] width 52 height 12
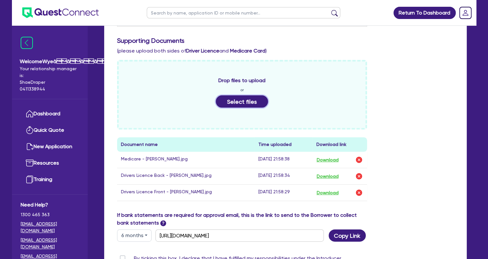
click at [236, 103] on button "Select files" at bounding box center [242, 101] width 52 height 12
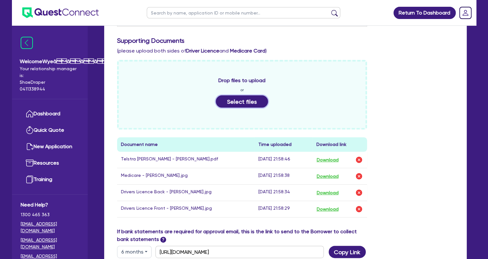
click at [234, 102] on button "Select files" at bounding box center [242, 101] width 52 height 12
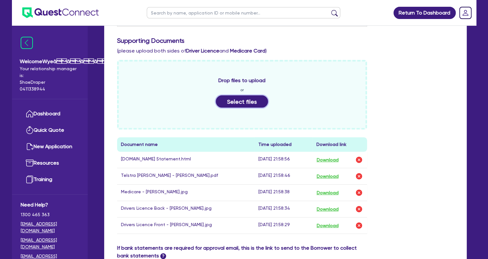
click at [244, 101] on button "Select files" at bounding box center [242, 101] width 52 height 12
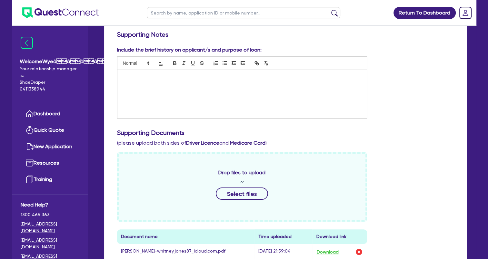
scroll to position [64, 0]
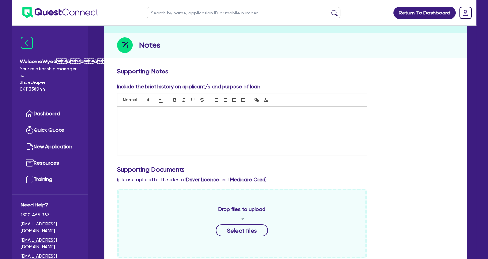
click at [242, 131] on div at bounding box center [242, 131] width 250 height 48
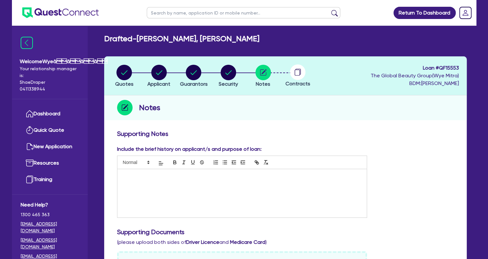
scroll to position [0, 0]
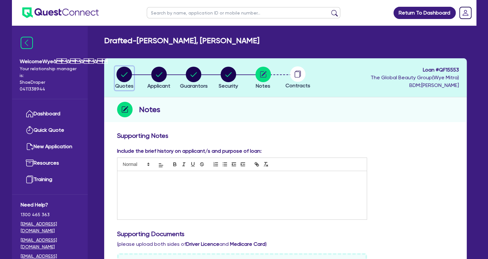
click at [122, 76] on circle "button" at bounding box center [123, 74] width 15 height 15
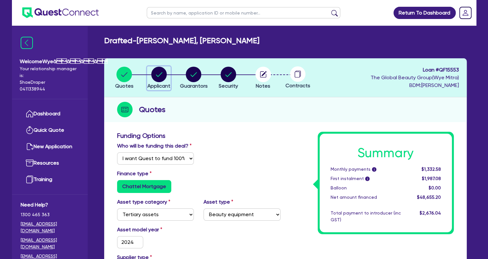
click at [161, 74] on circle "button" at bounding box center [158, 74] width 15 height 15
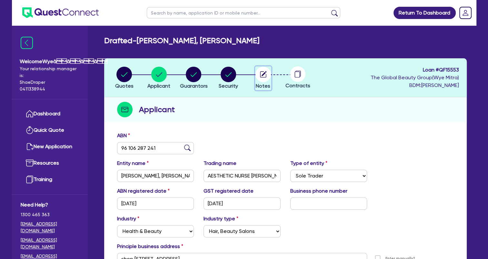
click at [265, 76] on circle "button" at bounding box center [262, 74] width 15 height 15
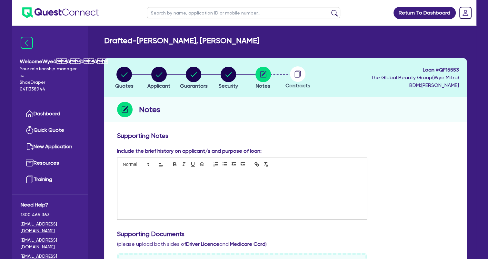
click at [245, 186] on div at bounding box center [242, 195] width 250 height 48
click at [213, 183] on div "White" at bounding box center [242, 195] width 250 height 48
click at [263, 176] on p "[PERSON_NAME] is aregistered nurse and the proud owner of" at bounding box center [242, 178] width 240 height 6
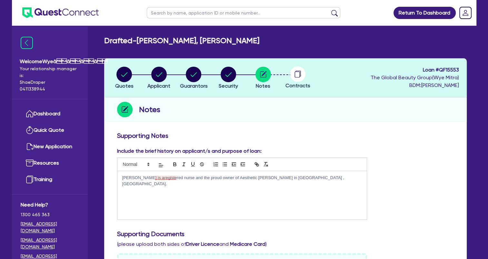
click at [165, 178] on p "[PERSON_NAME] is aregistered nurse and the proud owner of Aesthetic [PERSON_NAM…" at bounding box center [242, 181] width 240 height 12
click at [156, 179] on p "[PERSON_NAME] is aregistered nurse and the proud owner of Aesthetic [PERSON_NAM…" at bounding box center [242, 181] width 240 height 12
click at [277, 193] on p at bounding box center [242, 196] width 240 height 6
click at [278, 178] on p "[PERSON_NAME] is a registered nurse and the proud owner of Aesthetic [PERSON_NA…" at bounding box center [242, 181] width 240 height 12
drag, startPoint x: 233, startPoint y: 178, endPoint x: 275, endPoint y: 177, distance: 41.9
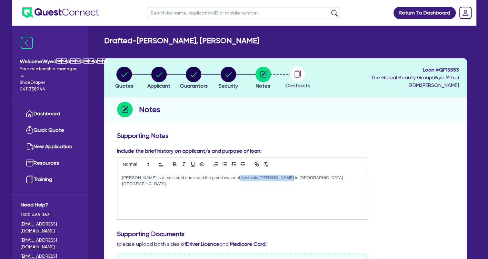
click at [279, 177] on p "[PERSON_NAME] is a registered nurse and the proud owner of Aesthetic [PERSON_NA…" at bounding box center [242, 181] width 240 height 12
copy p "Aesthetic Nurse [PERSON_NAME]"
click at [125, 193] on p at bounding box center [242, 196] width 240 height 6
drag, startPoint x: 158, startPoint y: 179, endPoint x: 188, endPoint y: 179, distance: 30.0
click at [188, 179] on p "[PERSON_NAME] is a registered nurse and the proud owner of Aesthetic [PERSON_NA…" at bounding box center [242, 181] width 240 height 12
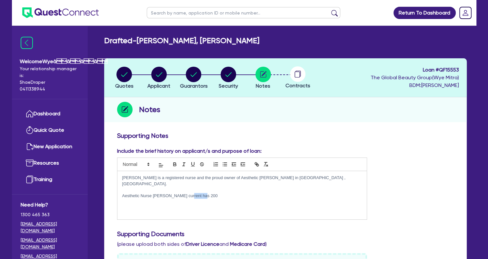
drag, startPoint x: 221, startPoint y: 190, endPoint x: 184, endPoint y: 190, distance: 37.1
click at [184, 193] on p "Aesthetic Nurse [PERSON_NAME] current has 200" at bounding box center [242, 196] width 240 height 6
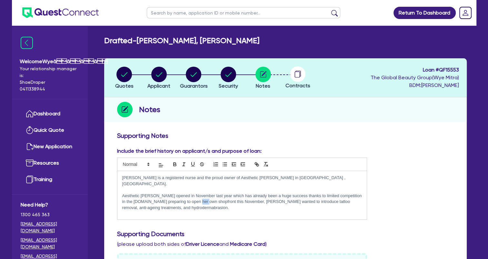
drag, startPoint x: 197, startPoint y: 195, endPoint x: 190, endPoint y: 195, distance: 7.1
click at [190, 195] on p "Aesthetic [PERSON_NAME] opened in November last year which has already been a h…" at bounding box center [242, 202] width 240 height 18
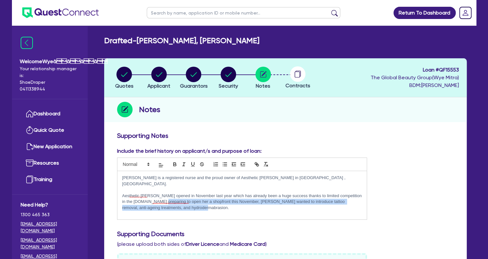
drag, startPoint x: 197, startPoint y: 205, endPoint x: 155, endPoint y: 197, distance: 42.1
click at [155, 197] on div "[PERSON_NAME] is a registered nurse and the proud owner of Aesthetic [PERSON_NA…" at bounding box center [242, 195] width 250 height 48
click at [181, 201] on p "Aesthetic [PERSON_NAME] opened in November last year which has already been a h…" at bounding box center [242, 202] width 240 height 18
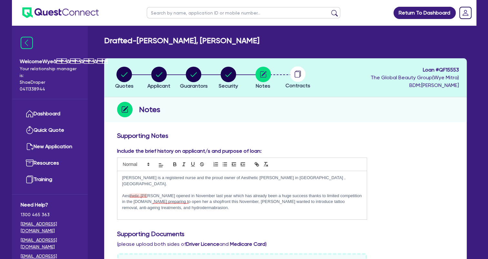
click at [138, 195] on p "Aesthetic [PERSON_NAME] opened in November last year which has already been a h…" at bounding box center [242, 202] width 240 height 18
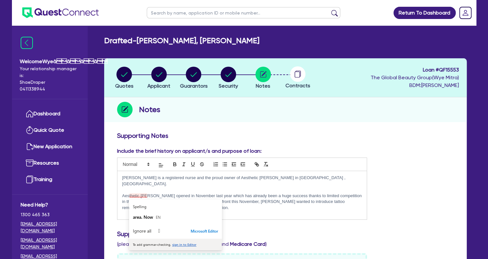
click at [138, 195] on p "Aesthetic [PERSON_NAME] opened in November last year which has already been a h…" at bounding box center [242, 202] width 240 height 18
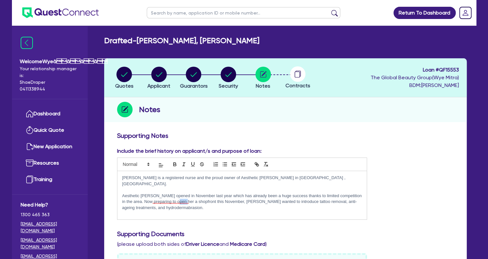
drag, startPoint x: 181, startPoint y: 196, endPoint x: 174, endPoint y: 195, distance: 7.8
click at [174, 195] on p "Aesthetic [PERSON_NAME] opened in November last year which has already been a h…" at bounding box center [242, 202] width 240 height 18
click at [196, 193] on p "Aesthetic [PERSON_NAME] opened in November last year which has already been a h…" at bounding box center [242, 202] width 240 height 18
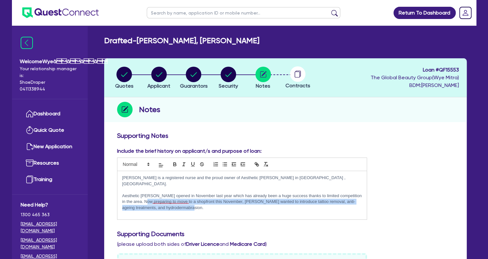
drag, startPoint x: 197, startPoint y: 202, endPoint x: 141, endPoint y: 196, distance: 56.5
click at [141, 196] on p "Aesthetic [PERSON_NAME] opened in November last year which has already been a h…" at bounding box center [242, 202] width 240 height 18
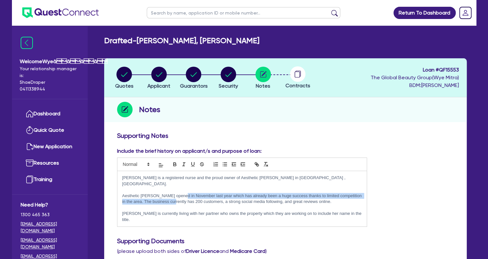
drag, startPoint x: 170, startPoint y: 199, endPoint x: 186, endPoint y: 192, distance: 16.9
click at [183, 193] on p "Aesthetic [PERSON_NAME] opened in November last year which has already been a h…" at bounding box center [242, 199] width 240 height 12
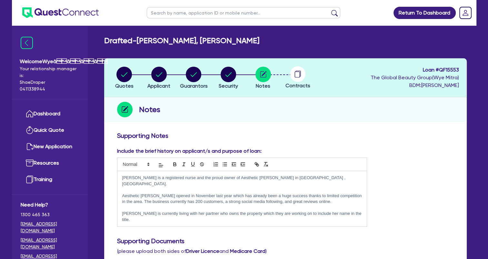
click at [353, 211] on p "[PERSON_NAME] is currently living with her partner who owns the property which …" at bounding box center [242, 217] width 240 height 12
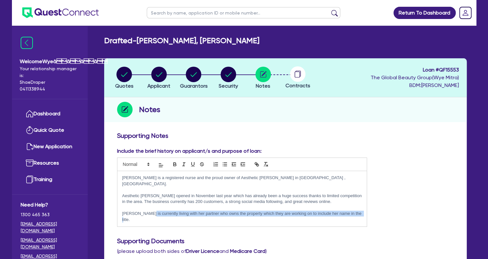
drag, startPoint x: 358, startPoint y: 208, endPoint x: 147, endPoint y: 207, distance: 210.5
click at [147, 211] on p "[PERSON_NAME] is currently living with her partner who owns the property which …" at bounding box center [242, 217] width 240 height 12
click at [356, 211] on div "[PERSON_NAME] is a registered nurse and the proud owner of Aesthetic [PERSON_NA…" at bounding box center [242, 198] width 250 height 55
click at [355, 211] on p "[PERSON_NAME] is currently living with her partner who owns the property which …" at bounding box center [242, 217] width 240 height 12
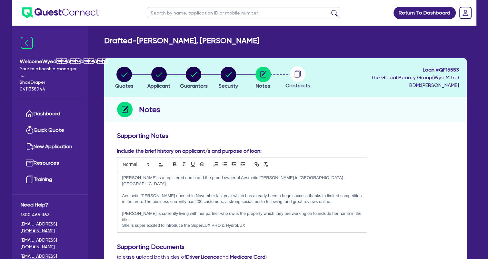
click at [224, 223] on p "She is super excited to introduce the SuperLUX PRO & HydroLUX" at bounding box center [242, 226] width 240 height 6
click at [262, 223] on p "She is super excited to introduce the SuperLUX PRO and HydroLUX" at bounding box center [242, 226] width 240 height 6
click at [255, 223] on p "She is super excited to introduce the SuperLUX PRO and HydroLUX" at bounding box center [242, 226] width 240 height 6
drag, startPoint x: 262, startPoint y: 212, endPoint x: 222, endPoint y: 211, distance: 40.0
click at [222, 223] on p "She is super excited to introduce the SuperLUX PRO and HydroLUX" at bounding box center [242, 226] width 240 height 6
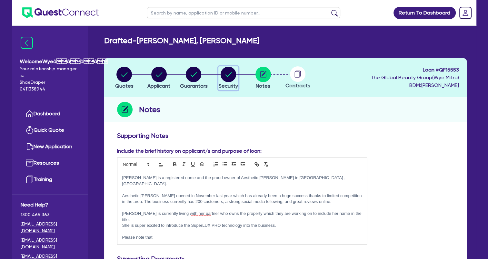
click at [228, 76] on icon "button" at bounding box center [228, 74] width 6 height 5
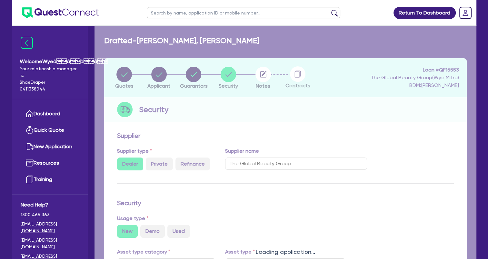
click at [192, 79] on div "Loading application..." at bounding box center [285, 248] width 382 height 444
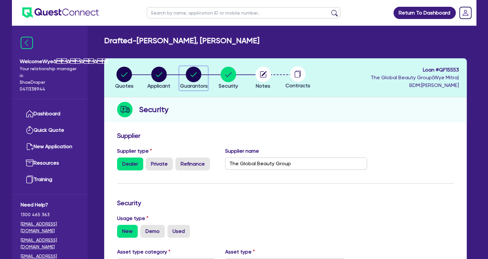
click at [187, 73] on circle "button" at bounding box center [193, 74] width 15 height 15
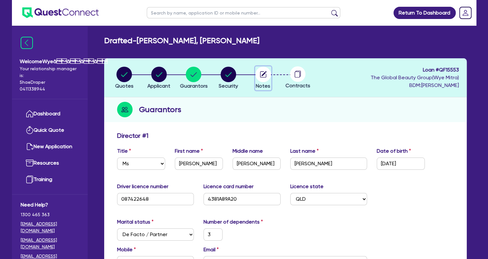
click at [264, 73] on icon "button" at bounding box center [263, 73] width 5 height 5
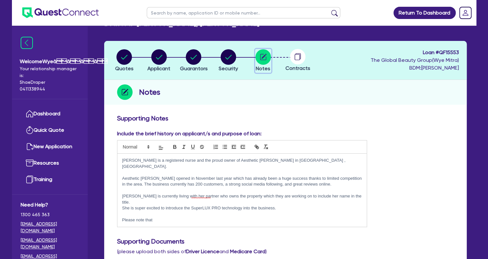
scroll to position [32, 0]
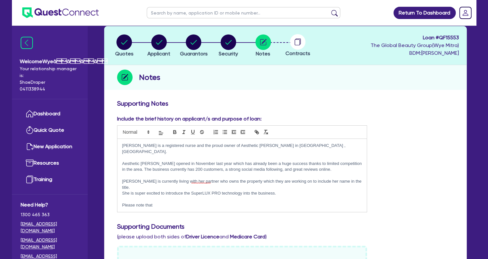
click at [190, 202] on p "Please note that" at bounding box center [242, 205] width 240 height 6
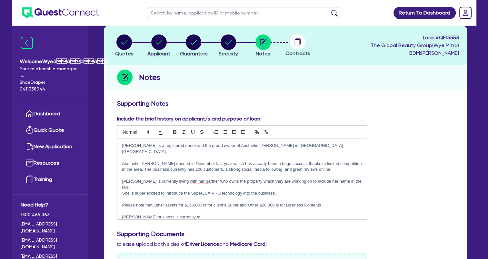
scroll to position [0, 0]
click at [302, 214] on p "[PERSON_NAME] business is currently at Shop [STREET_ADDRESS][GEOGRAPHIC_DATA] […" at bounding box center [242, 217] width 240 height 6
click at [307, 214] on p "[PERSON_NAME] business is currently at [STREET_ADDRESS]" at bounding box center [242, 217] width 240 height 6
click at [260, 202] on p "Please note that Other assets for $150,000 is for client's Super and Other $20,…" at bounding box center [242, 205] width 240 height 6
click at [172, 214] on p "[PERSON_NAME] business is currently at [STREET_ADDRESS] and will be moving into…" at bounding box center [242, 217] width 240 height 6
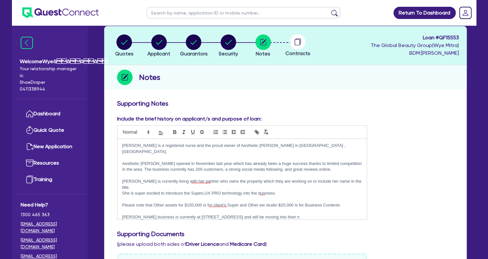
click at [172, 214] on p "[PERSON_NAME] business is currently at [STREET_ADDRESS] and will be moving into…" at bounding box center [242, 217] width 240 height 6
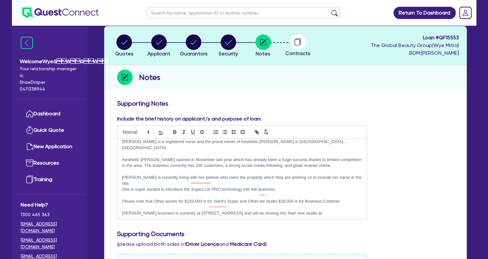
scroll to position [10, 0]
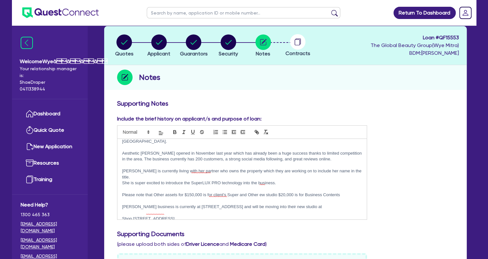
click at [122, 216] on p "Shop [STREET_ADDRESS]" at bounding box center [242, 219] width 240 height 6
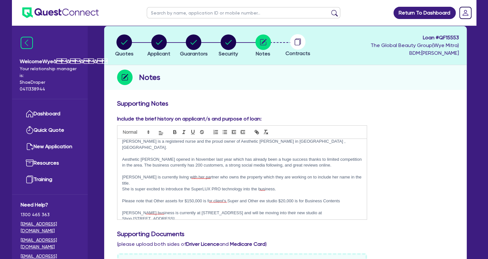
scroll to position [0, 0]
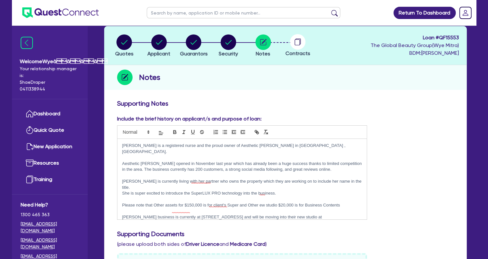
click at [271, 214] on p "[PERSON_NAME] business is currently at [STREET_ADDRESS] and will be moving into…" at bounding box center [242, 220] width 240 height 12
drag, startPoint x: 272, startPoint y: 210, endPoint x: 116, endPoint y: 124, distance: 178.2
click at [116, 124] on div "Include the brief history on applicant/s and purpose of loan: [PERSON_NAME] is …" at bounding box center [242, 167] width 260 height 105
copy div "[PERSON_NAME] is a registered nurse and the proud owner of Aesthetic [PERSON_NA…"
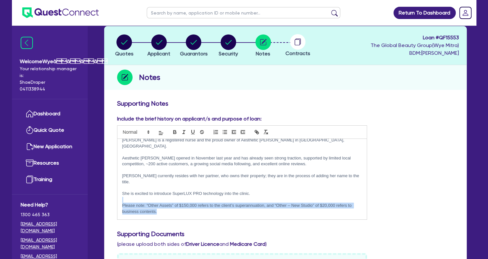
drag, startPoint x: 201, startPoint y: 191, endPoint x: 197, endPoint y: 186, distance: 6.6
click at [197, 187] on div "[PERSON_NAME] is a registered nurse and the proud owner of Aesthetic [PERSON_NA…" at bounding box center [242, 179] width 250 height 81
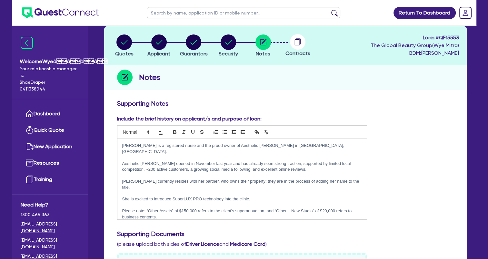
click at [181, 155] on p at bounding box center [242, 158] width 240 height 6
drag, startPoint x: 208, startPoint y: 164, endPoint x: 194, endPoint y: 162, distance: 14.0
click at [194, 162] on p "Aesthetic [PERSON_NAME] opened in November last year and has already seen stron…" at bounding box center [242, 167] width 240 height 12
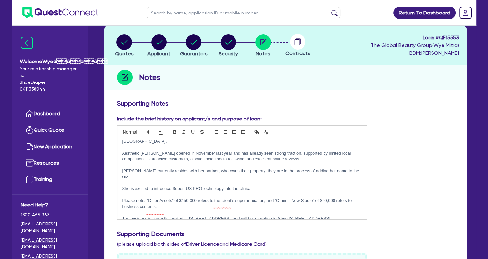
click at [135, 186] on p "She is excited to introduce SuperLUX PRO technology into the clinic." at bounding box center [242, 189] width 240 height 6
drag, startPoint x: 287, startPoint y: 189, endPoint x: 311, endPoint y: 190, distance: 24.9
click at [311, 198] on p "Please note: “Other Assets” of $150,000 refers to the client’s superannuation, …" at bounding box center [242, 204] width 240 height 12
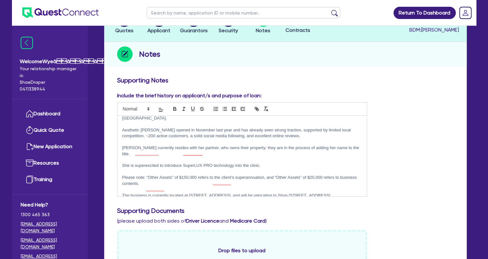
scroll to position [64, 0]
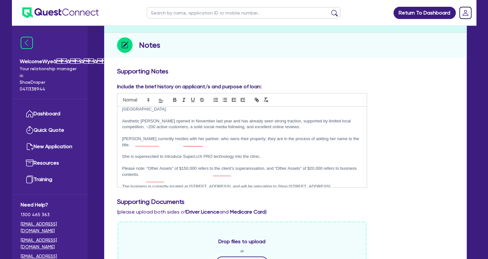
click at [355, 184] on p "The business is currently located at [STREET_ADDRESS], and will be relocating t…" at bounding box center [242, 187] width 240 height 6
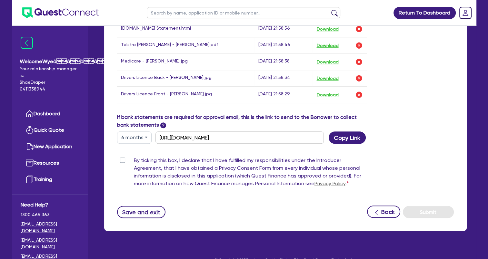
scroll to position [388, 0]
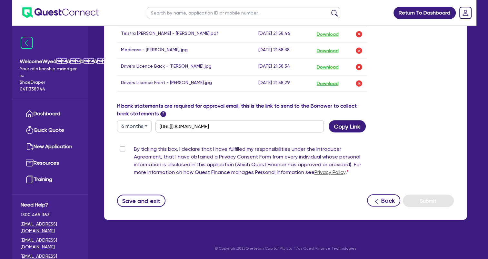
click at [134, 148] on label "By ticking this box, I declare that I have fulfilled my responsibilities under …" at bounding box center [250, 162] width 233 height 34
click at [121, 148] on input "By ticking this box, I declare that I have fulfilled my responsibilities under …" at bounding box center [119, 148] width 5 height 6
click at [156, 198] on button "Save and exit" at bounding box center [141, 201] width 49 height 12
